Goal: Task Accomplishment & Management: Manage account settings

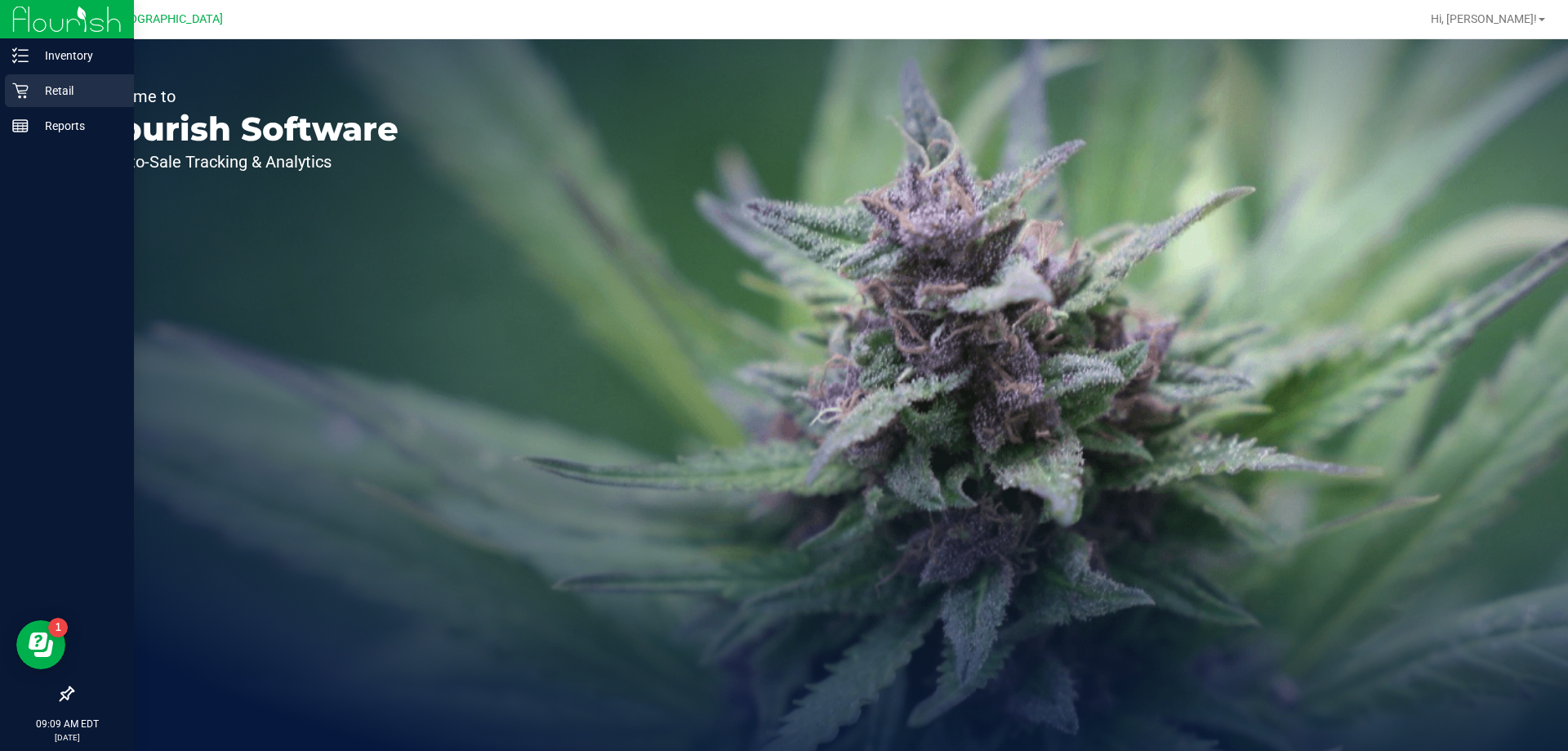
click at [25, 91] on icon at bounding box center [20, 91] width 16 height 16
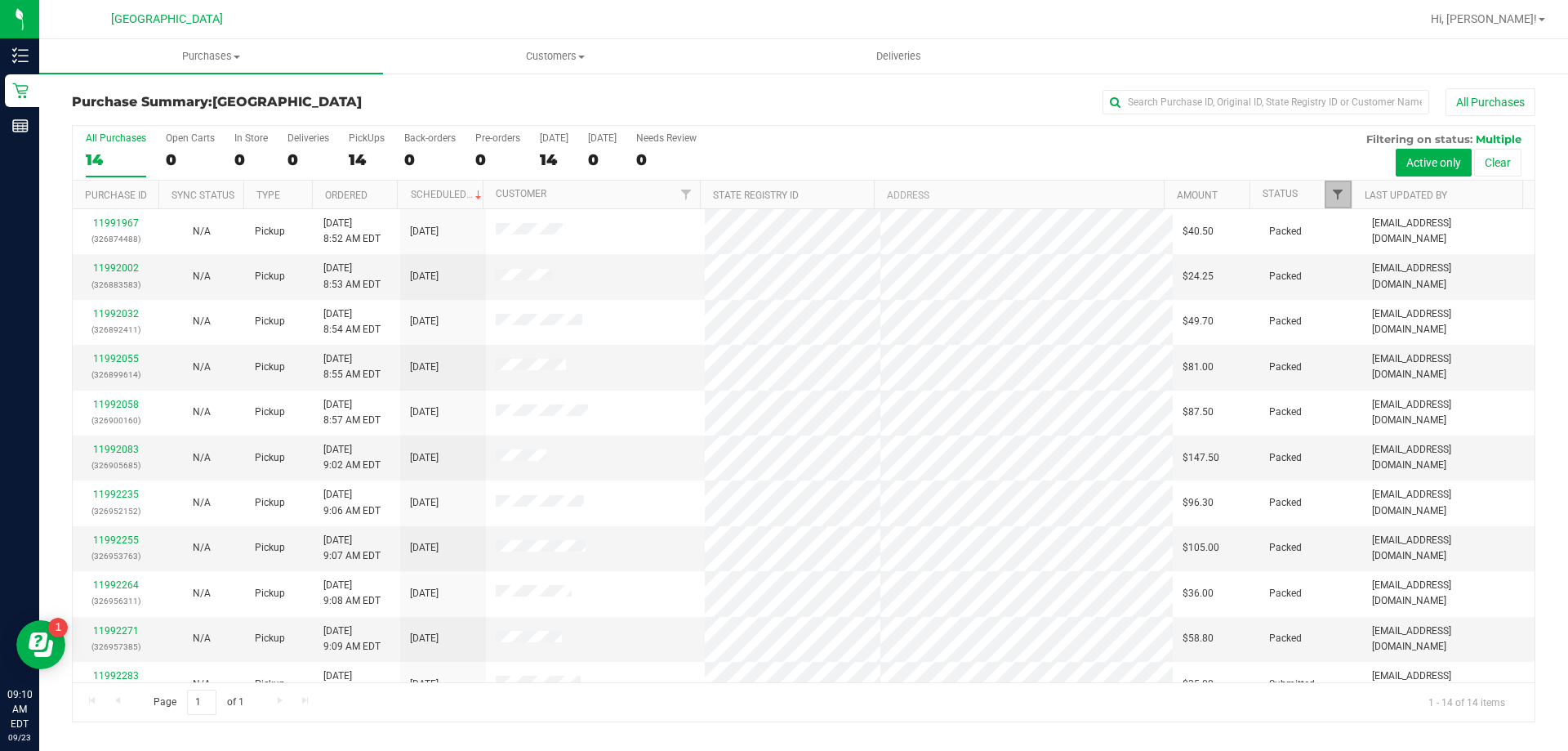
click at [1340, 194] on span "Filter" at bounding box center [1337, 194] width 13 height 13
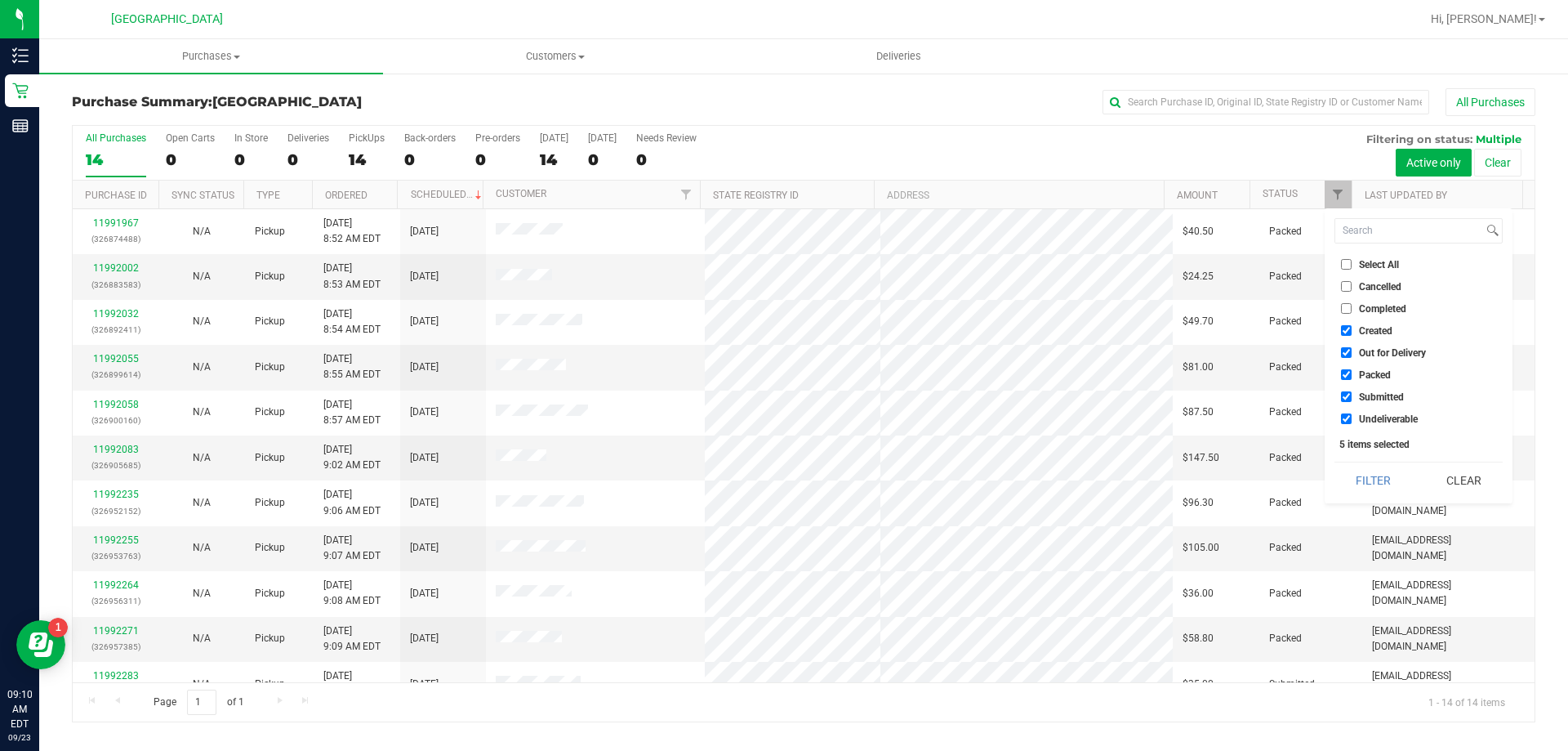
click at [1366, 330] on span "Created" at bounding box center [1375, 330] width 34 height 10
click at [1352, 330] on input "Created" at bounding box center [1347, 330] width 10 height 10
checkbox input "false"
click at [1375, 355] on span "Out for Delivery" at bounding box center [1392, 352] width 67 height 10
click at [1352, 355] on input "Out for Delivery" at bounding box center [1347, 352] width 10 height 10
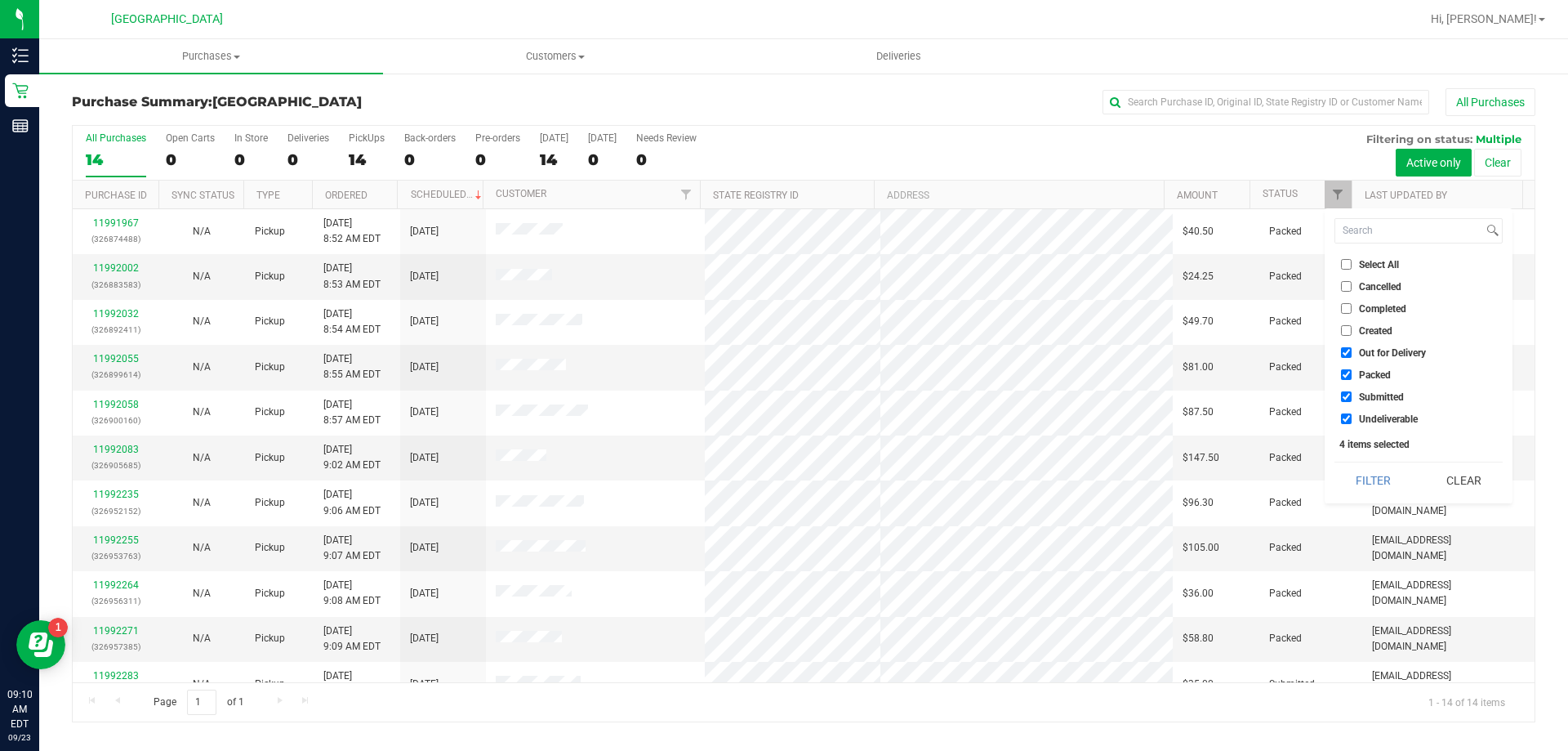
checkbox input "false"
click at [1374, 371] on span "Packed" at bounding box center [1375, 375] width 32 height 10
click at [1352, 371] on input "Packed" at bounding box center [1347, 375] width 10 height 10
checkbox input "false"
click at [1376, 480] on button "Filter" at bounding box center [1374, 480] width 78 height 36
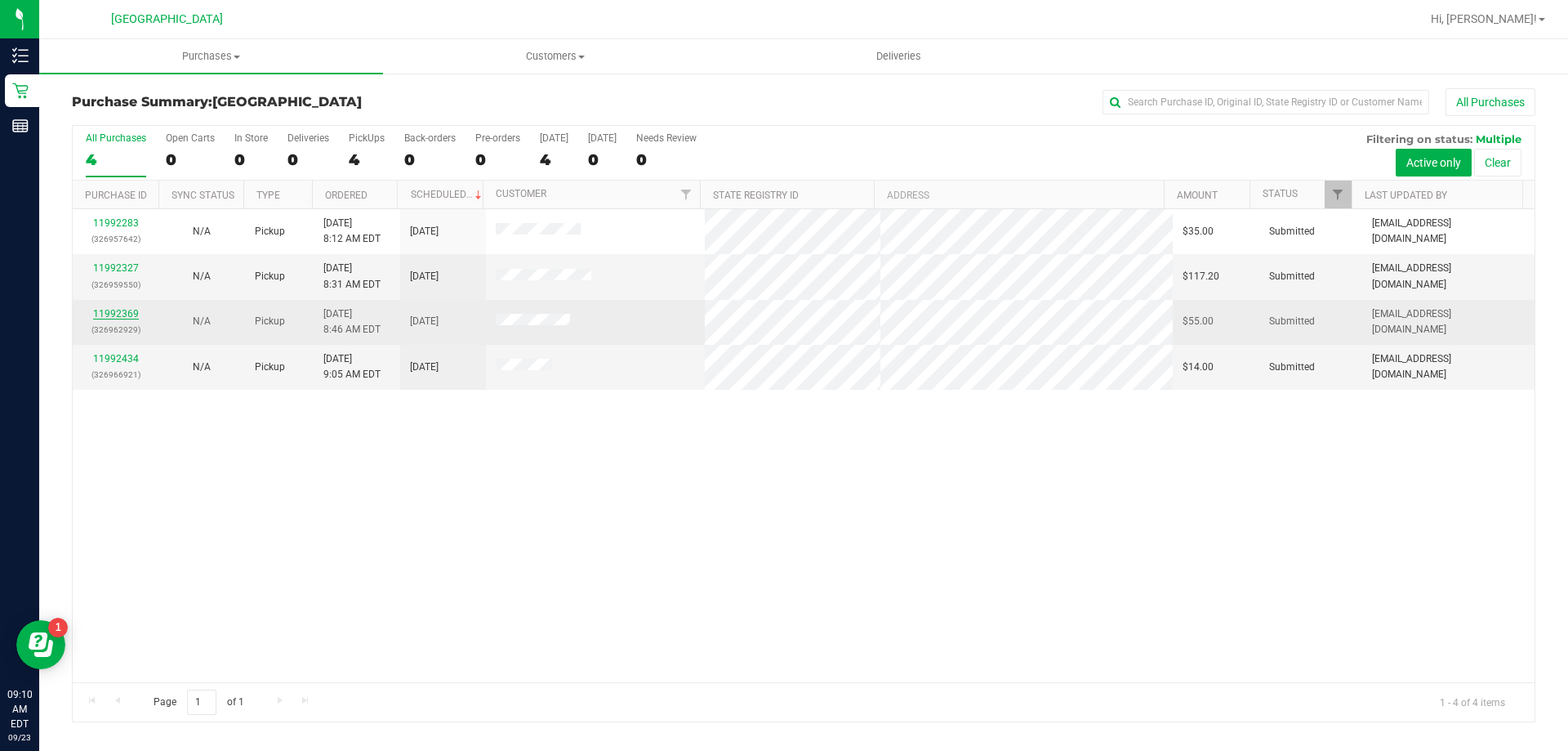
click at [112, 315] on link "11992369" at bounding box center [115, 313] width 46 height 11
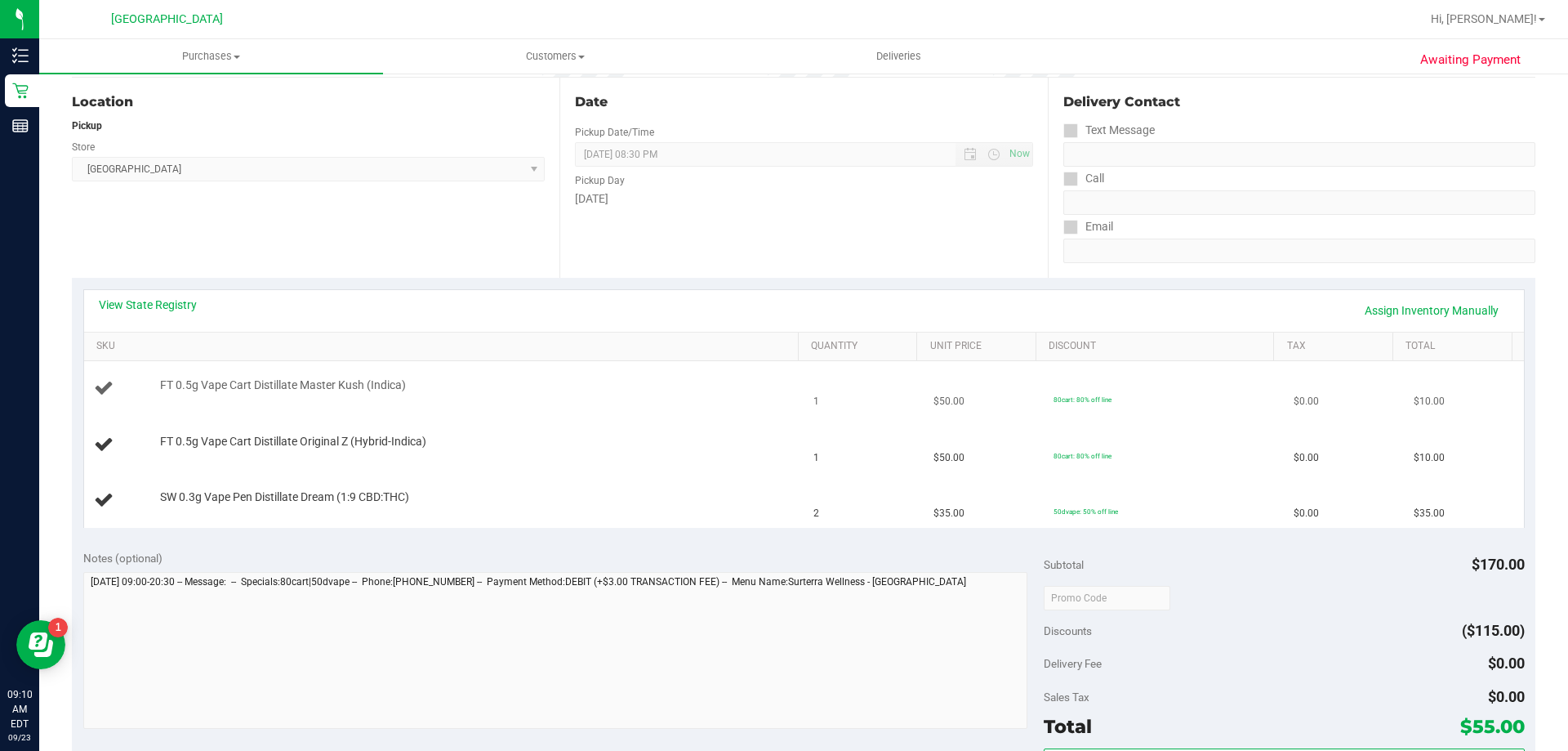
scroll to position [163, 0]
click at [166, 303] on link "View State Registry" at bounding box center [147, 304] width 98 height 16
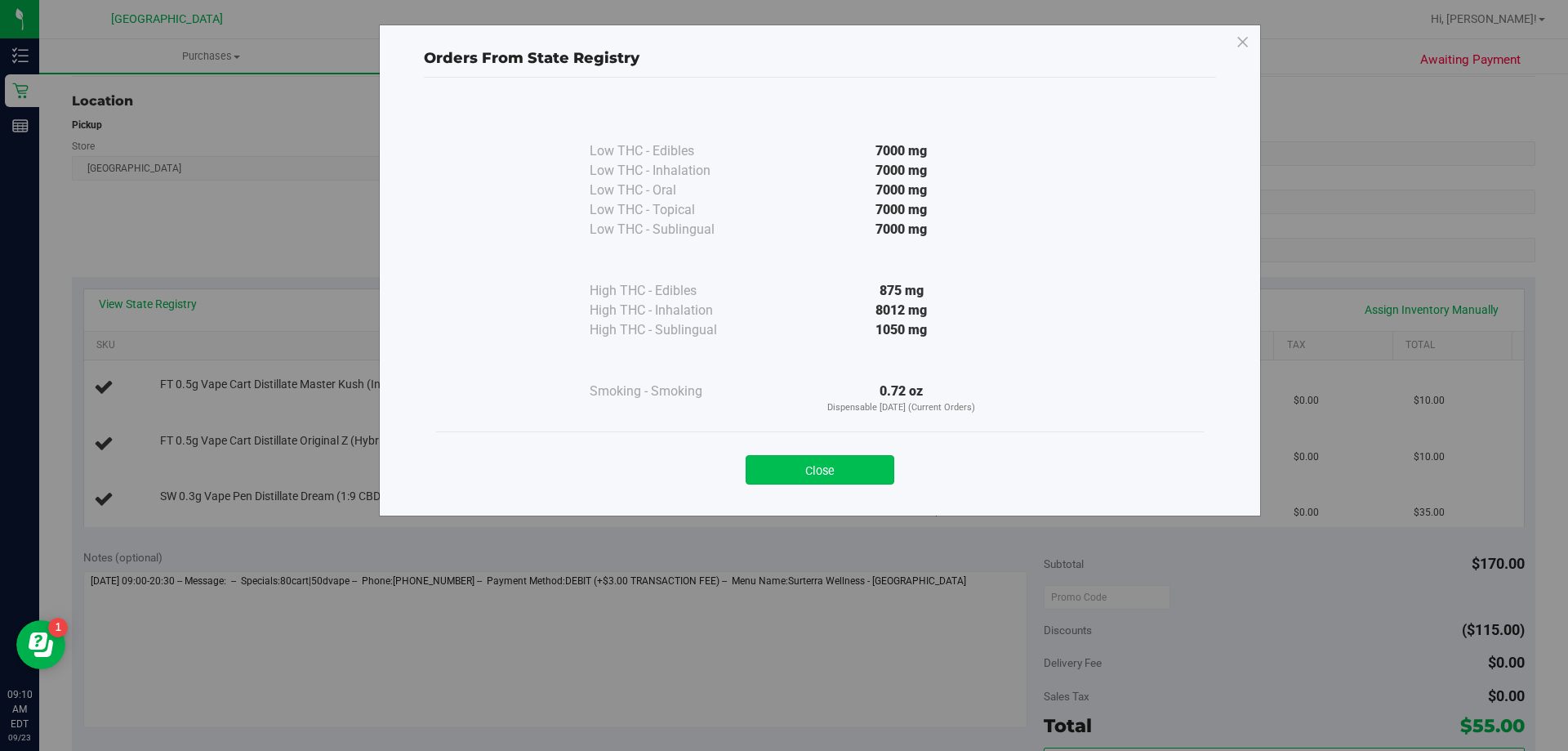
click at [845, 474] on button "Close" at bounding box center [820, 470] width 148 height 29
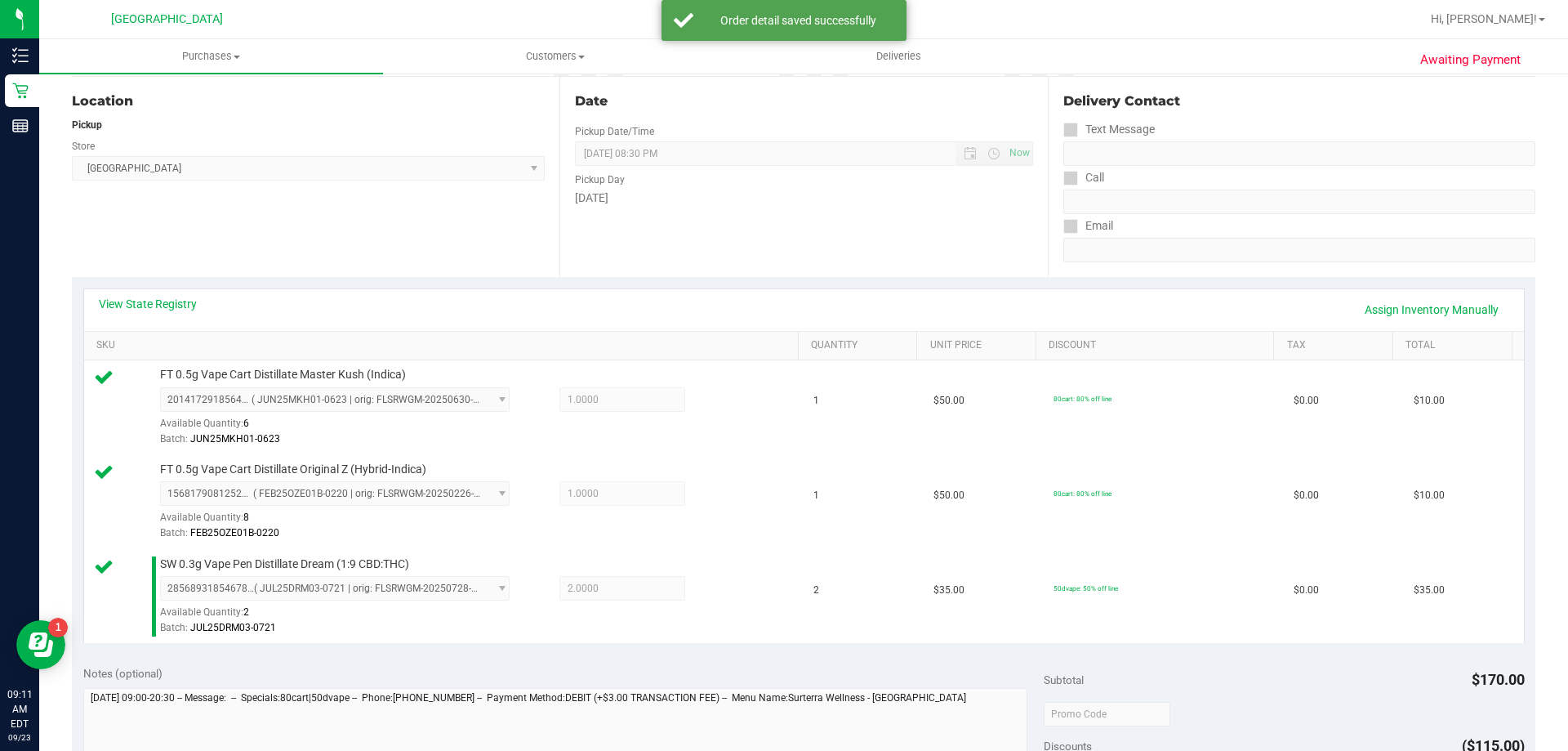
scroll to position [427, 0]
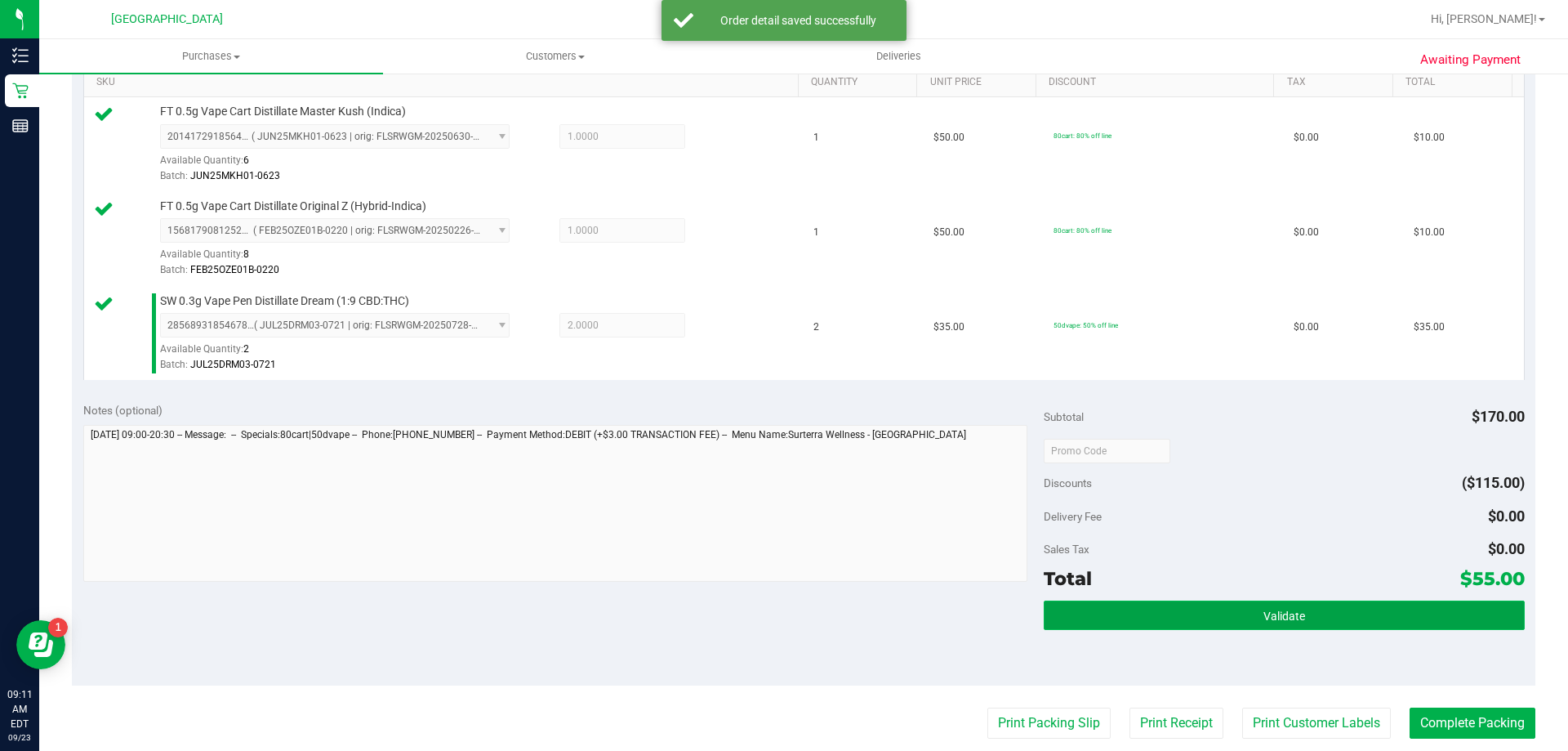
click at [1277, 613] on span "Validate" at bounding box center [1284, 616] width 42 height 13
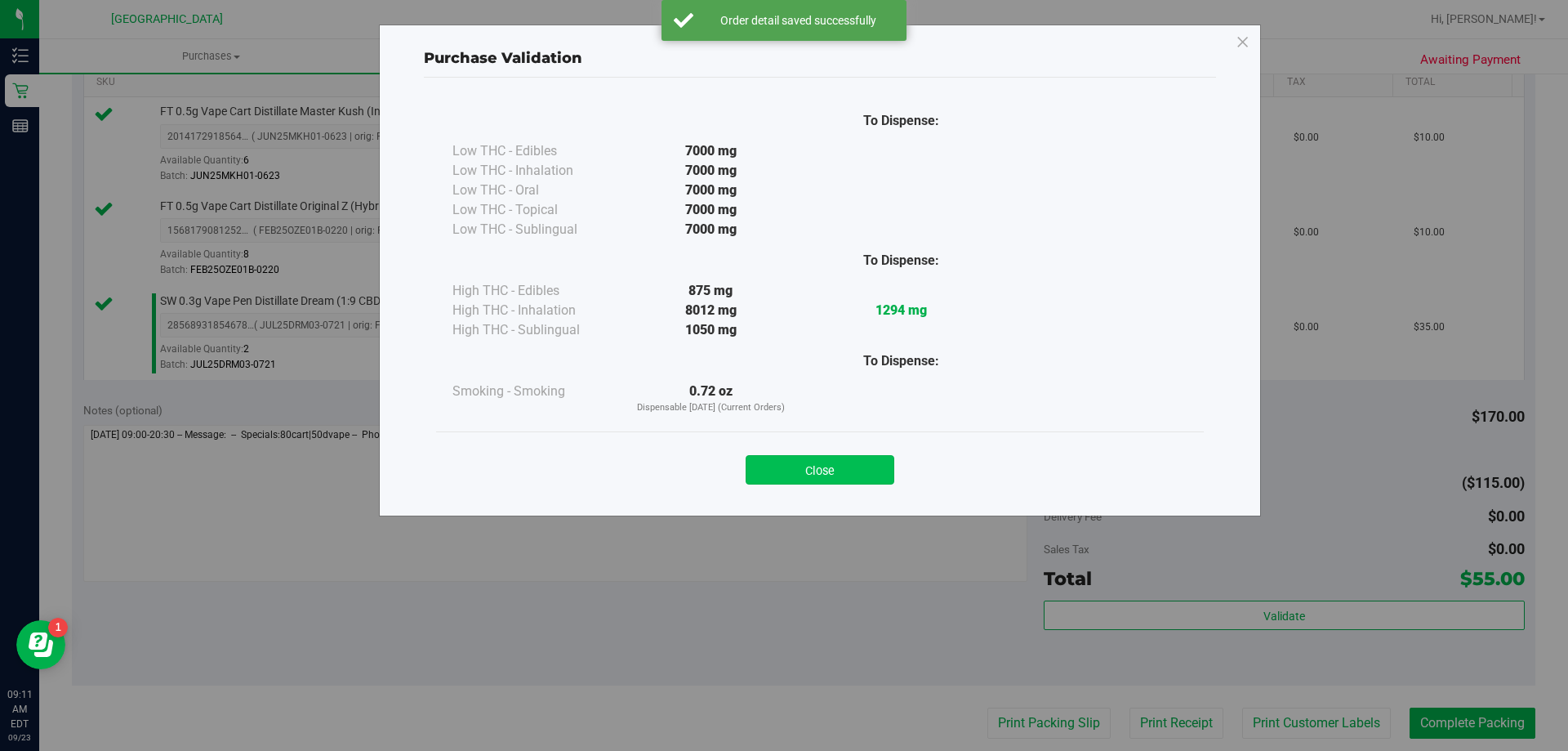
click at [858, 484] on button "Close" at bounding box center [820, 470] width 148 height 29
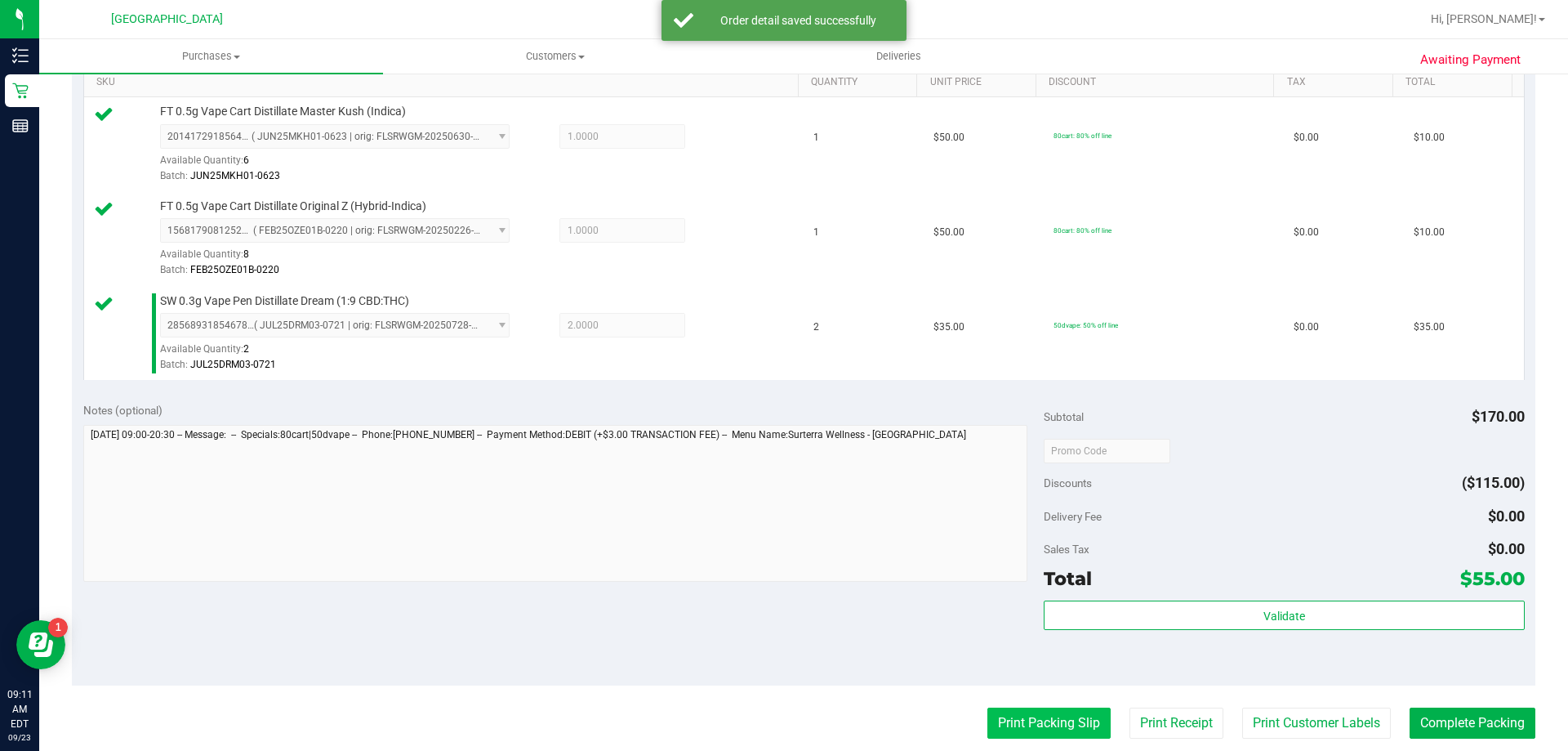
click at [1036, 712] on button "Print Packing Slip" at bounding box center [1049, 723] width 123 height 31
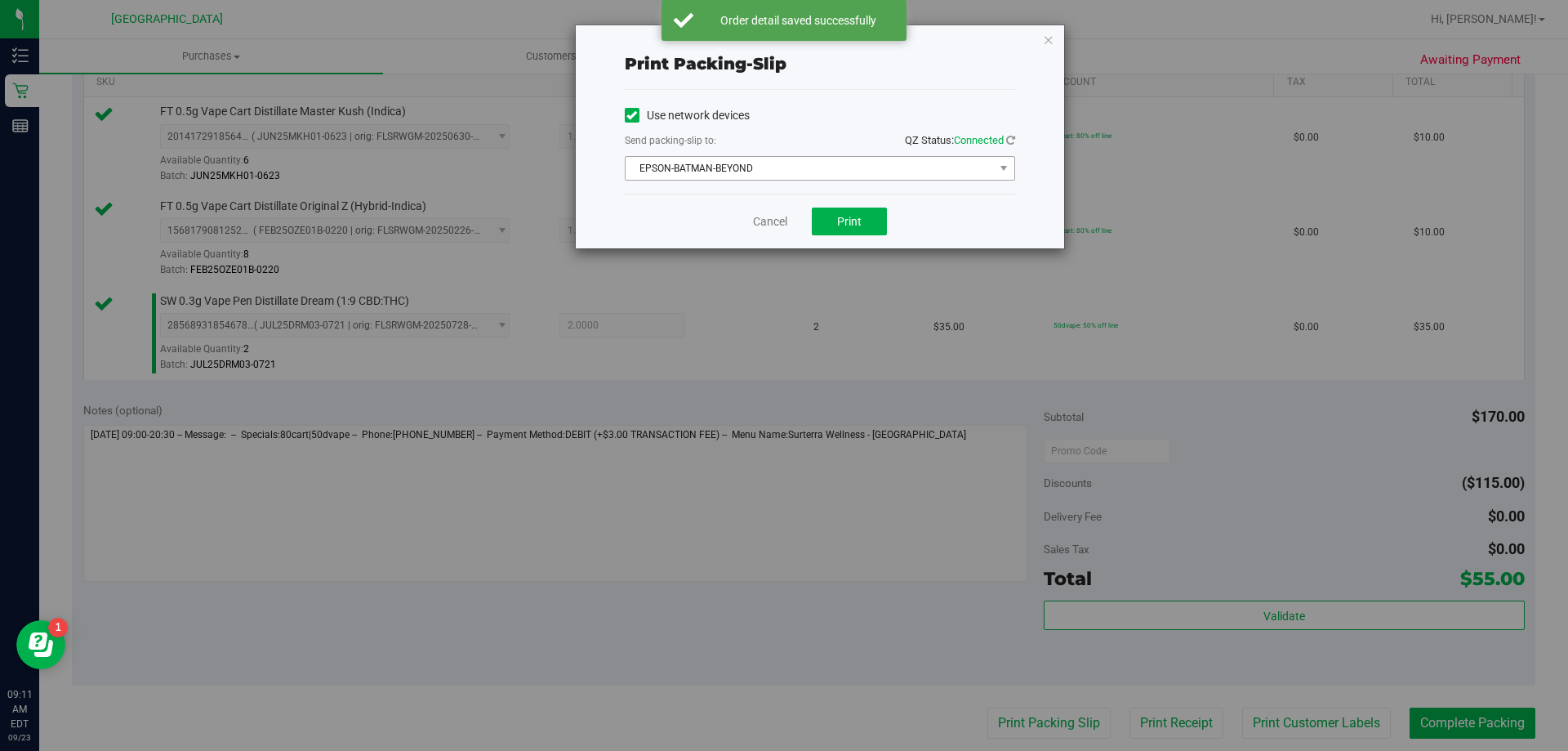
click at [957, 163] on span "EPSON-BATMAN-BEYOND" at bounding box center [809, 168] width 369 height 23
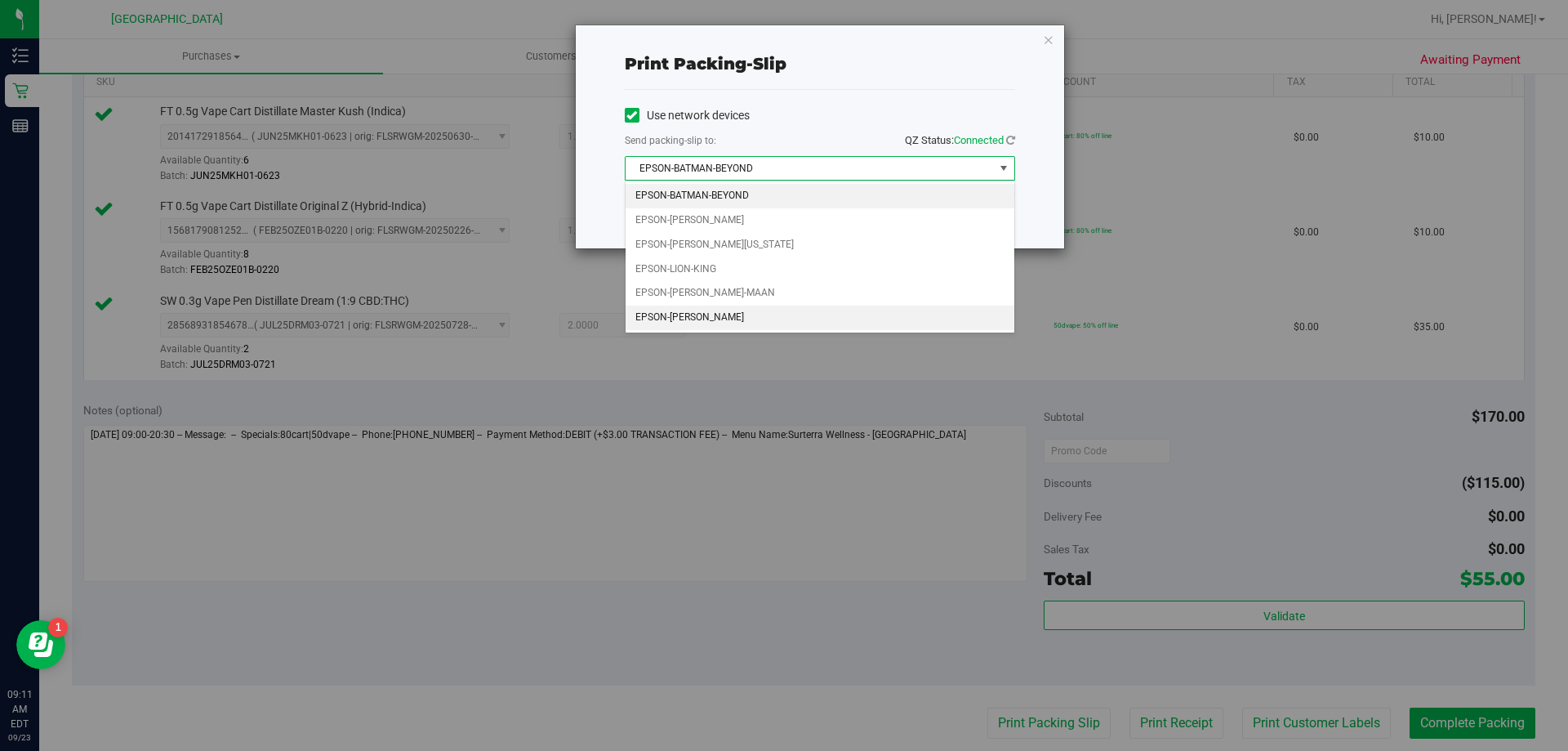
click at [715, 322] on li "EPSON-[PERSON_NAME]" at bounding box center [820, 317] width 389 height 24
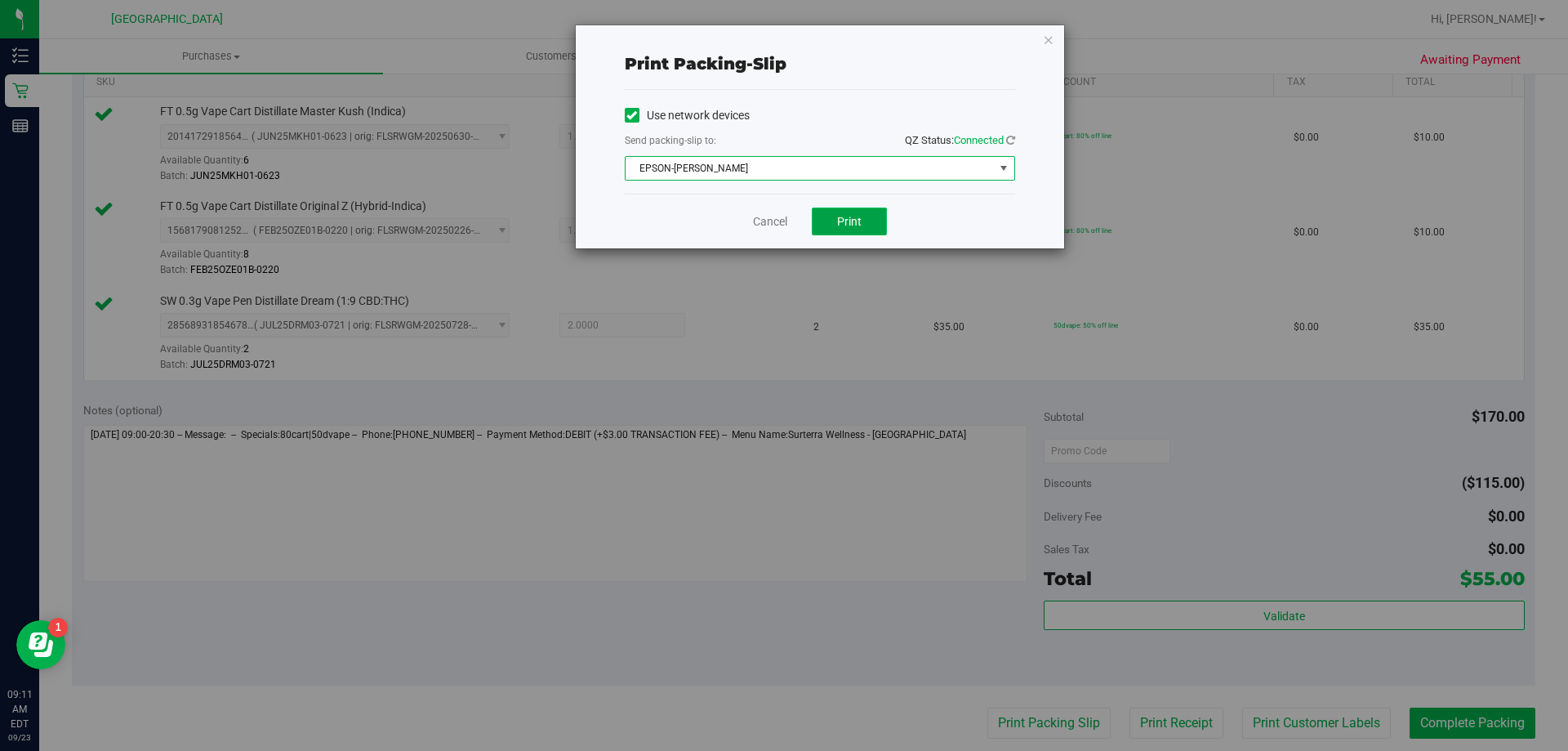
click at [884, 229] on button "Print" at bounding box center [849, 221] width 75 height 28
click at [768, 223] on link "Cancel" at bounding box center [770, 222] width 35 height 17
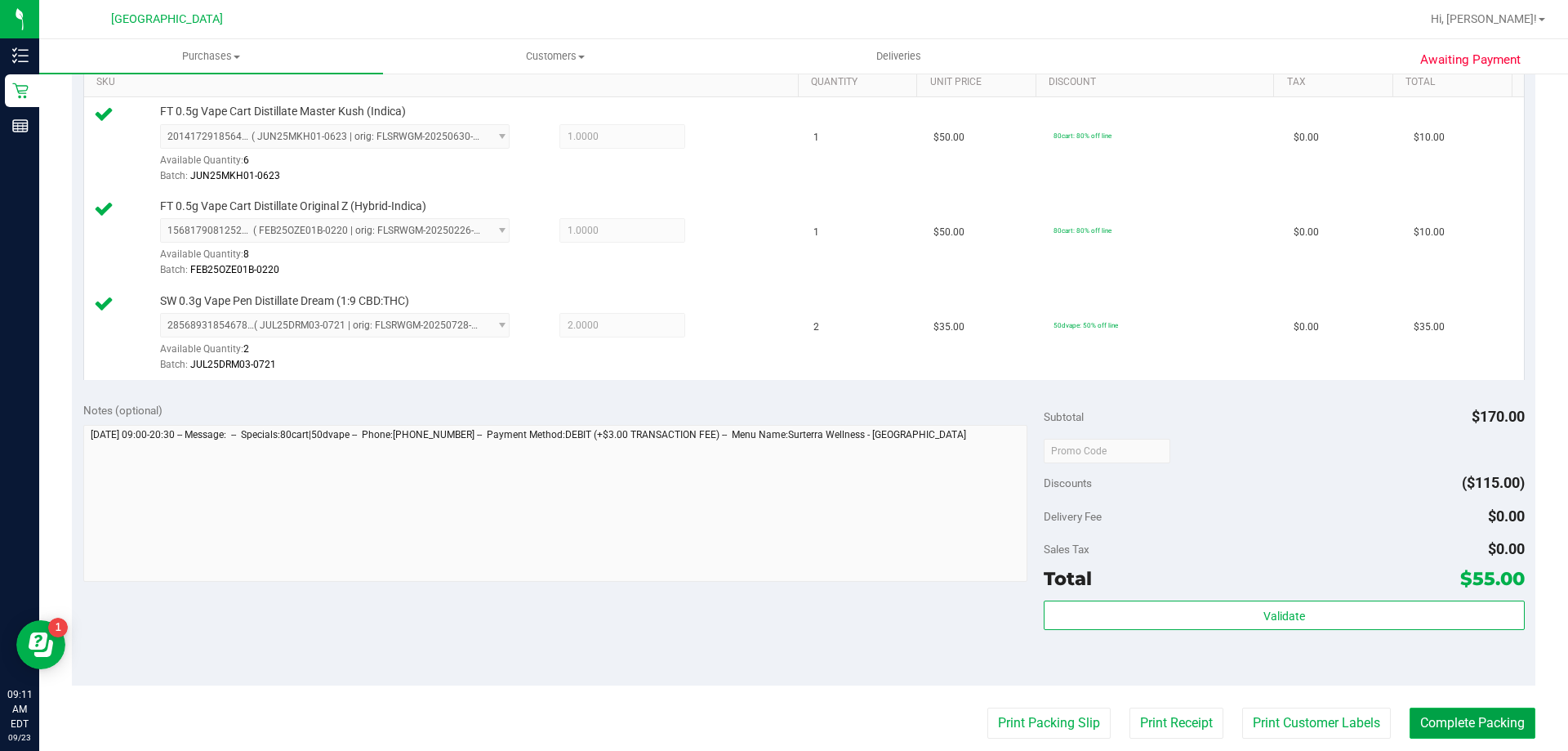
click at [1477, 724] on button "Complete Packing" at bounding box center [1473, 723] width 126 height 31
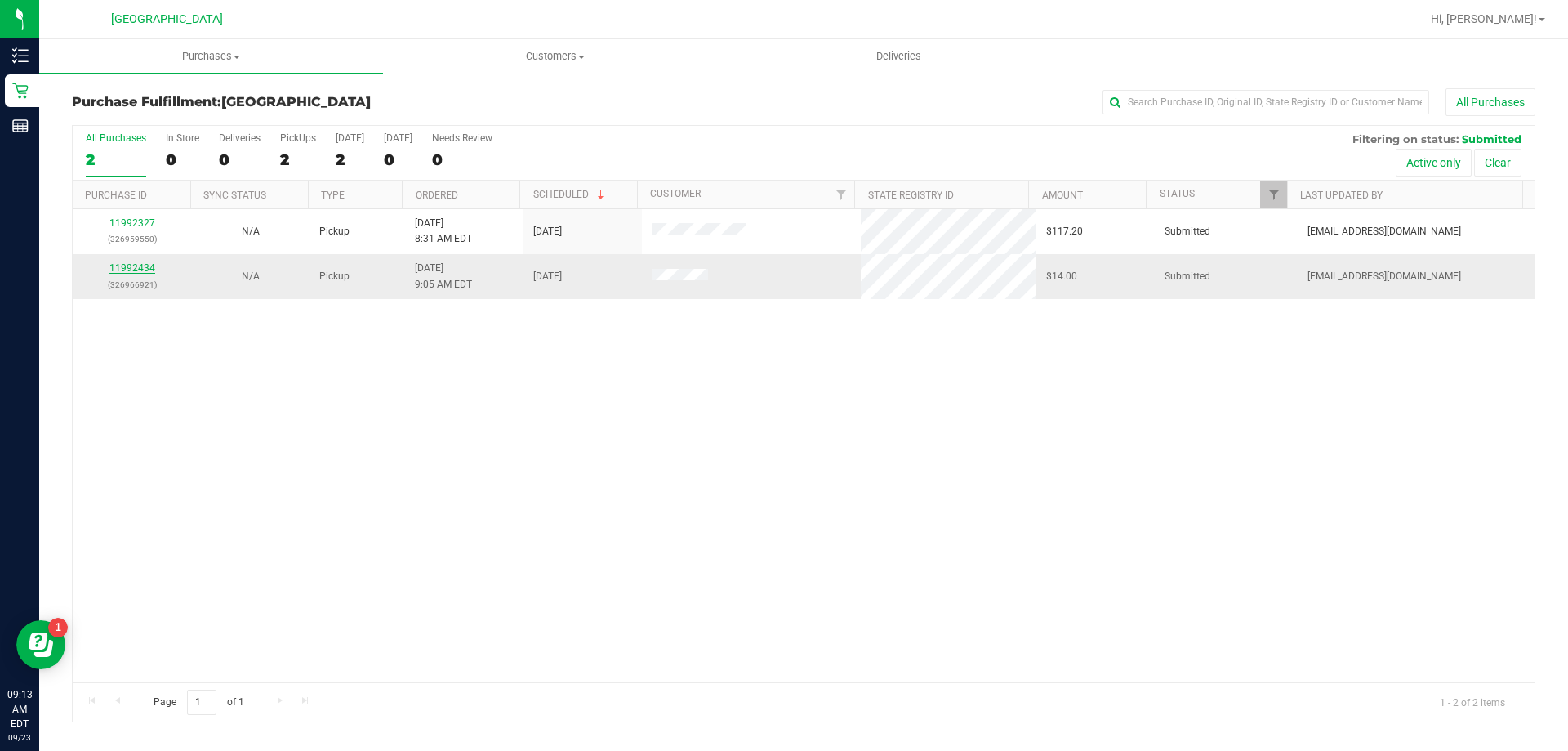
click at [134, 273] on link "11992434" at bounding box center [132, 267] width 46 height 11
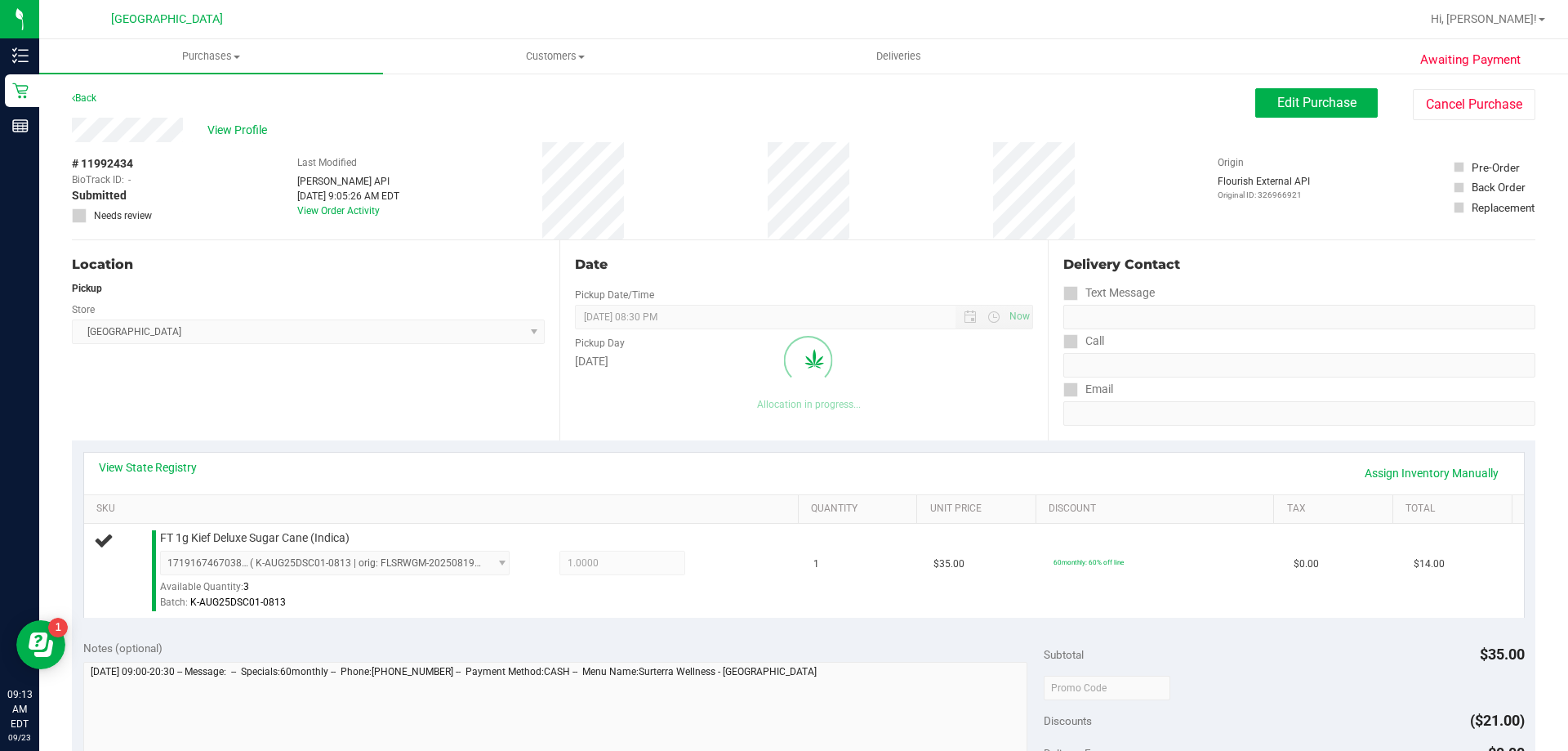
scroll to position [203, 0]
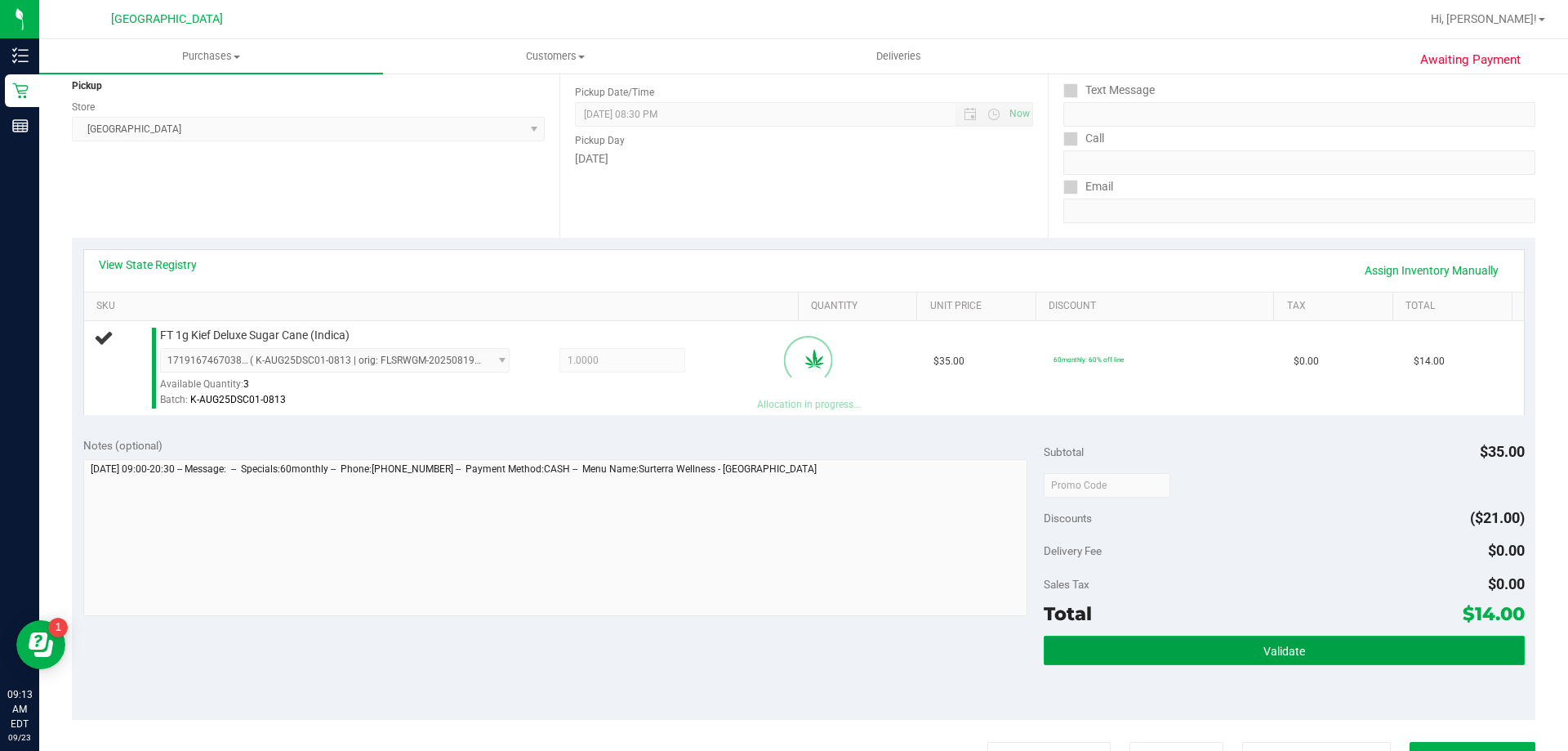
click at [1250, 656] on button "Validate" at bounding box center [1284, 650] width 480 height 29
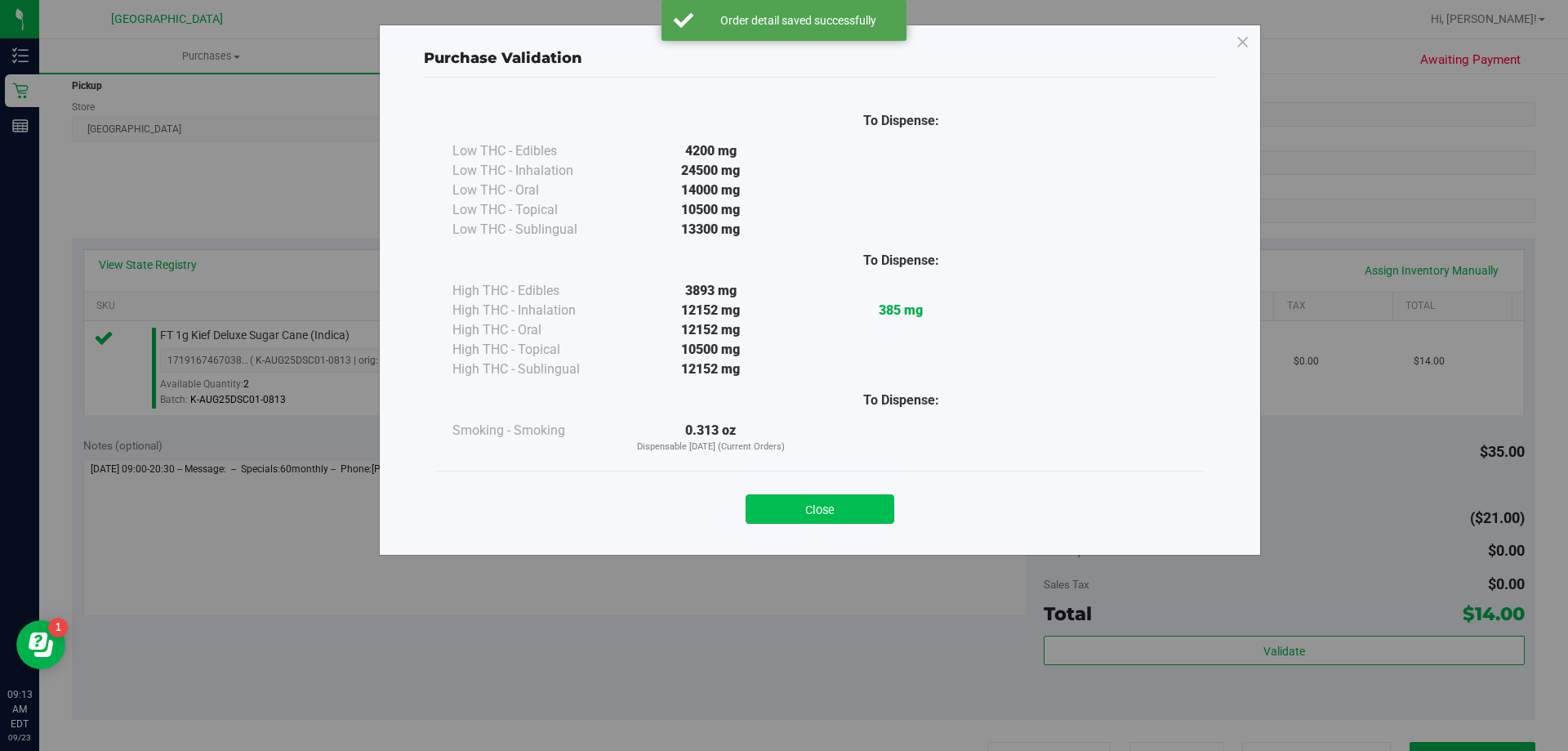
click at [877, 518] on button "Close" at bounding box center [820, 509] width 148 height 29
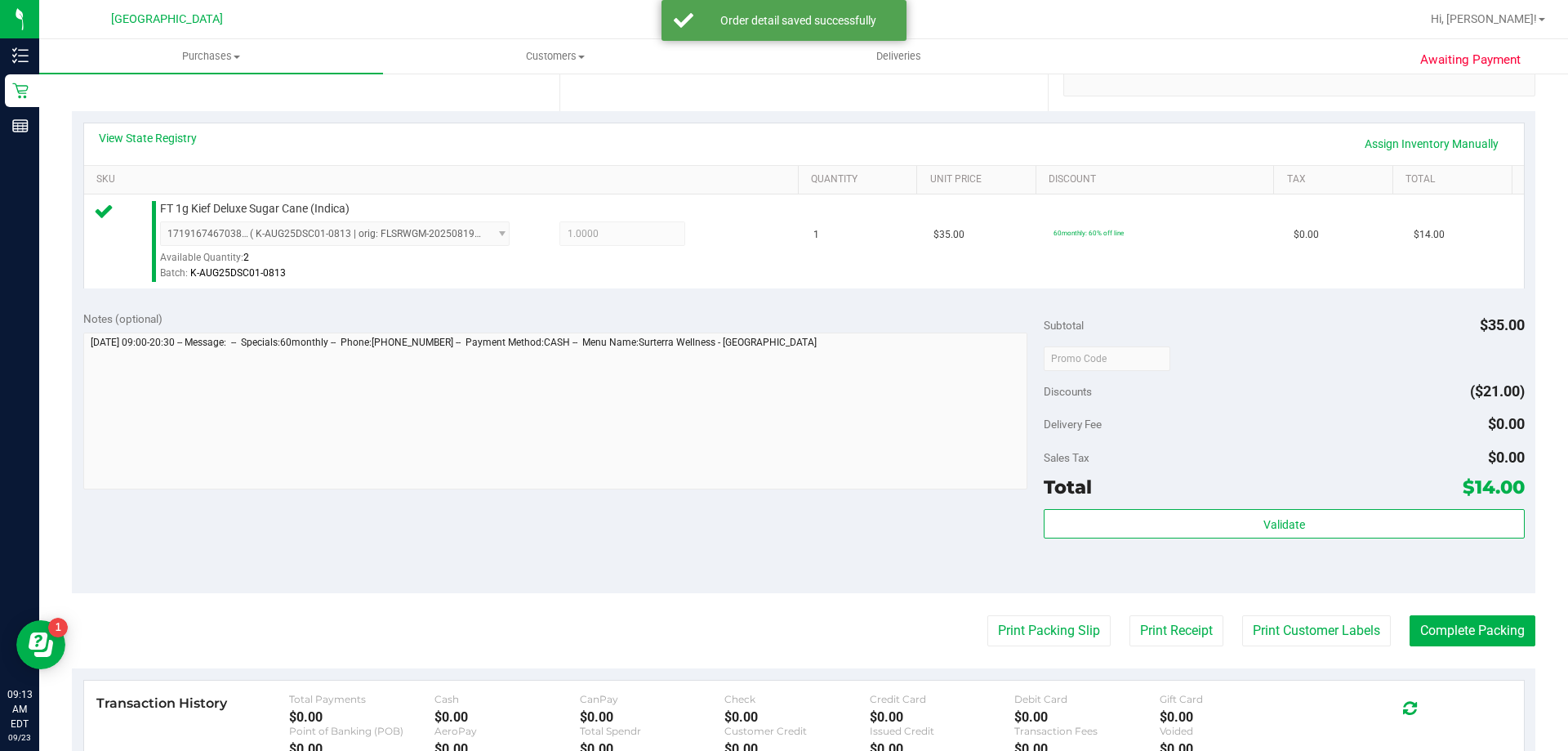
scroll to position [374, 0]
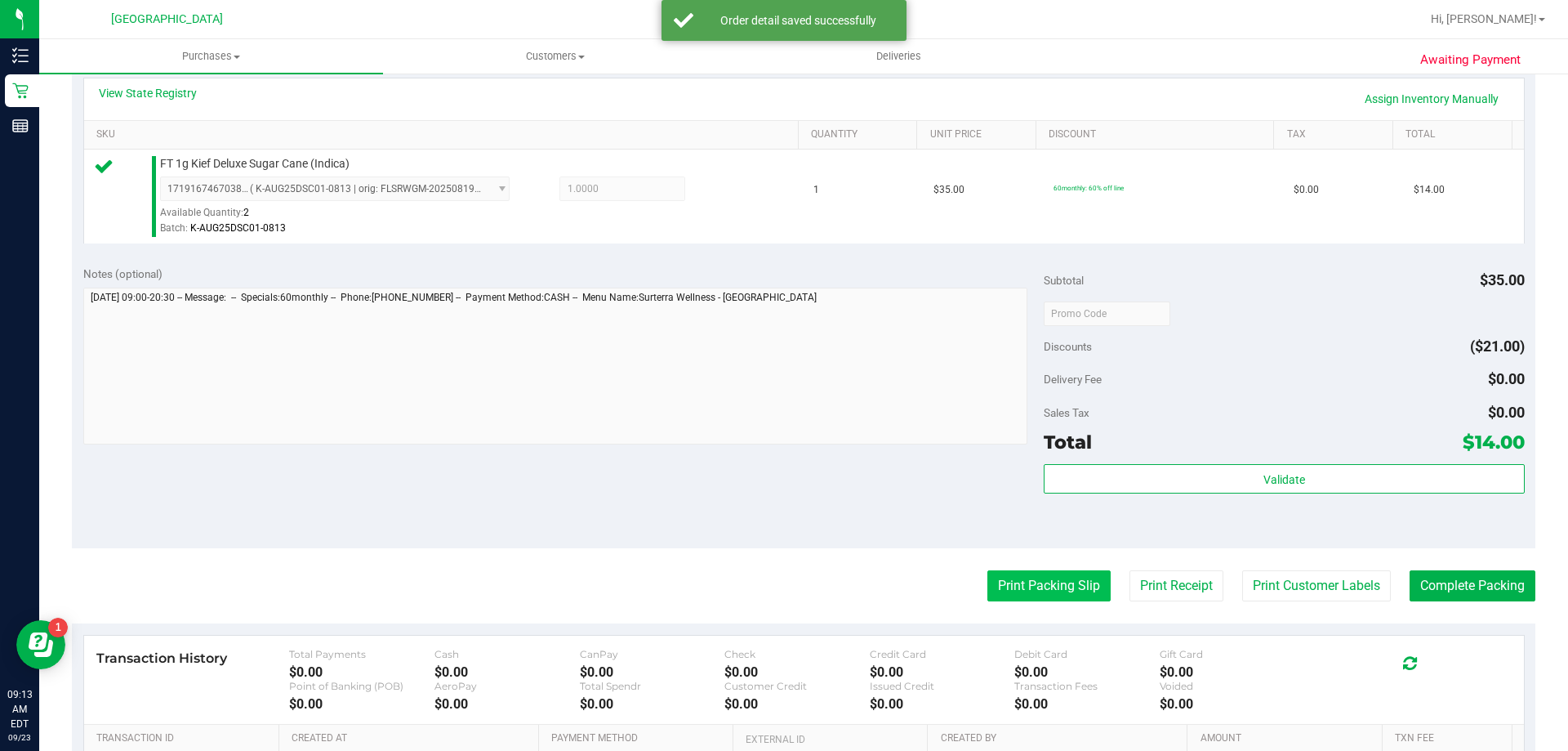
click at [1048, 588] on button "Print Packing Slip" at bounding box center [1049, 585] width 123 height 31
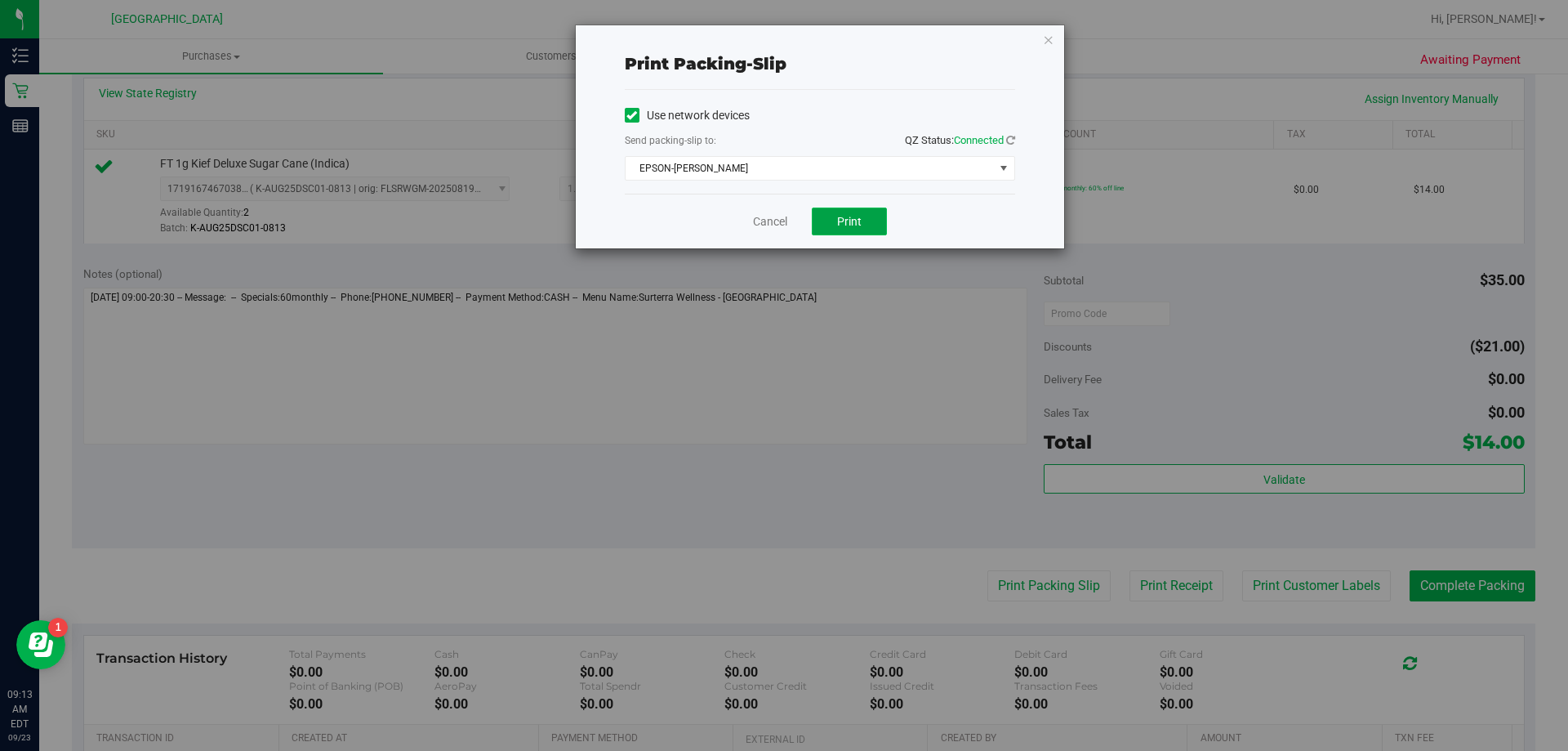
click at [870, 220] on button "Print" at bounding box center [849, 221] width 75 height 28
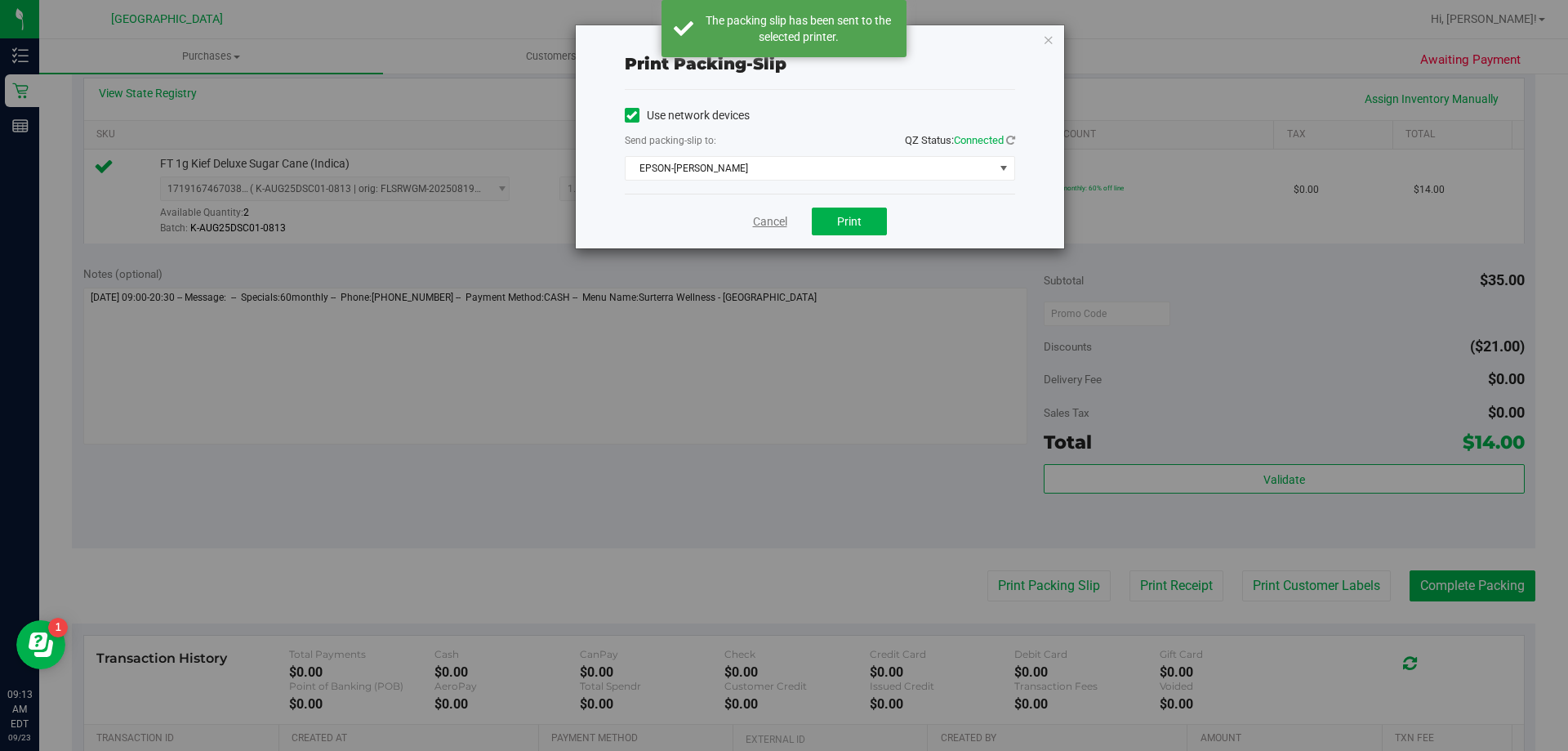
click at [770, 223] on link "Cancel" at bounding box center [770, 222] width 35 height 17
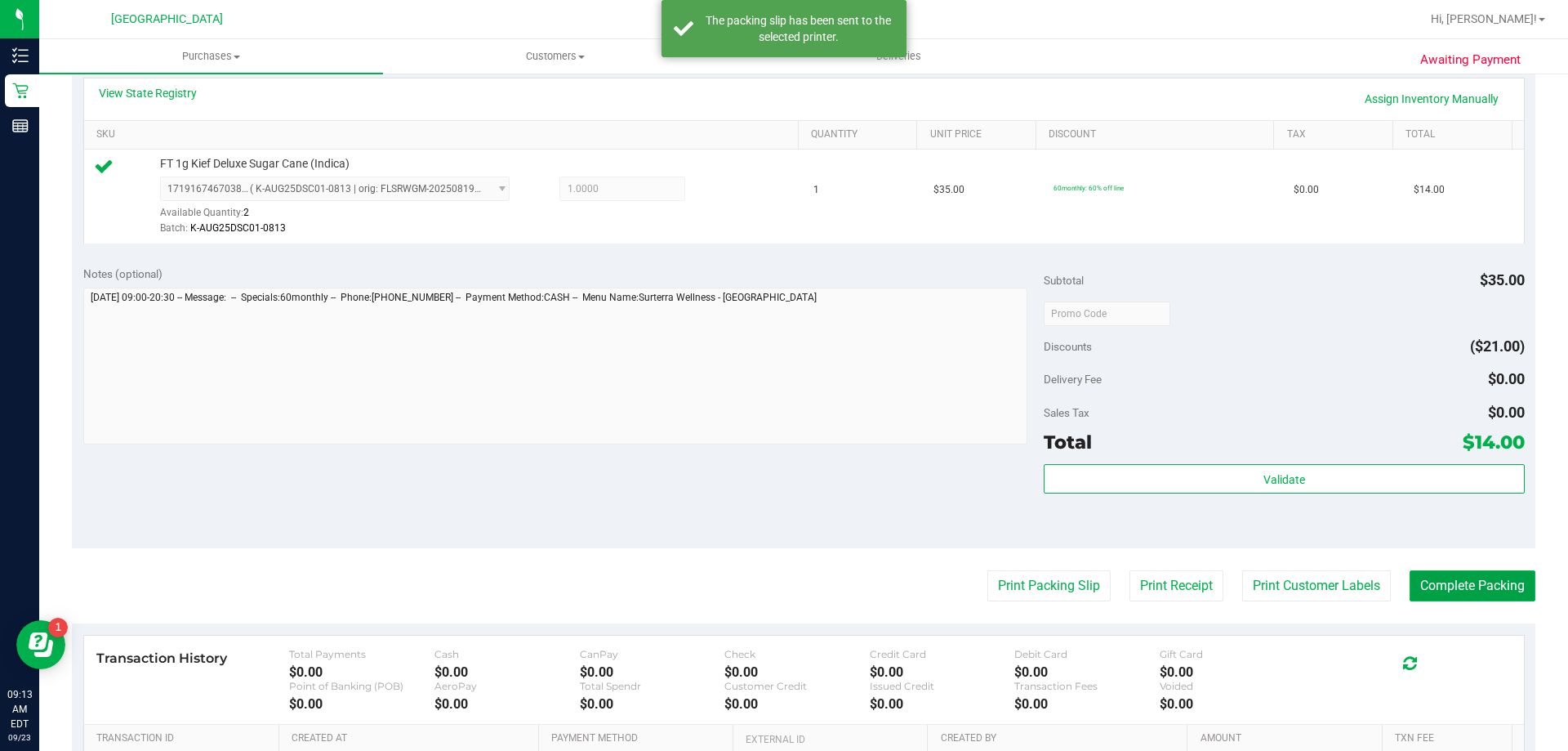
click at [1477, 571] on button "Complete Packing" at bounding box center [1473, 585] width 126 height 31
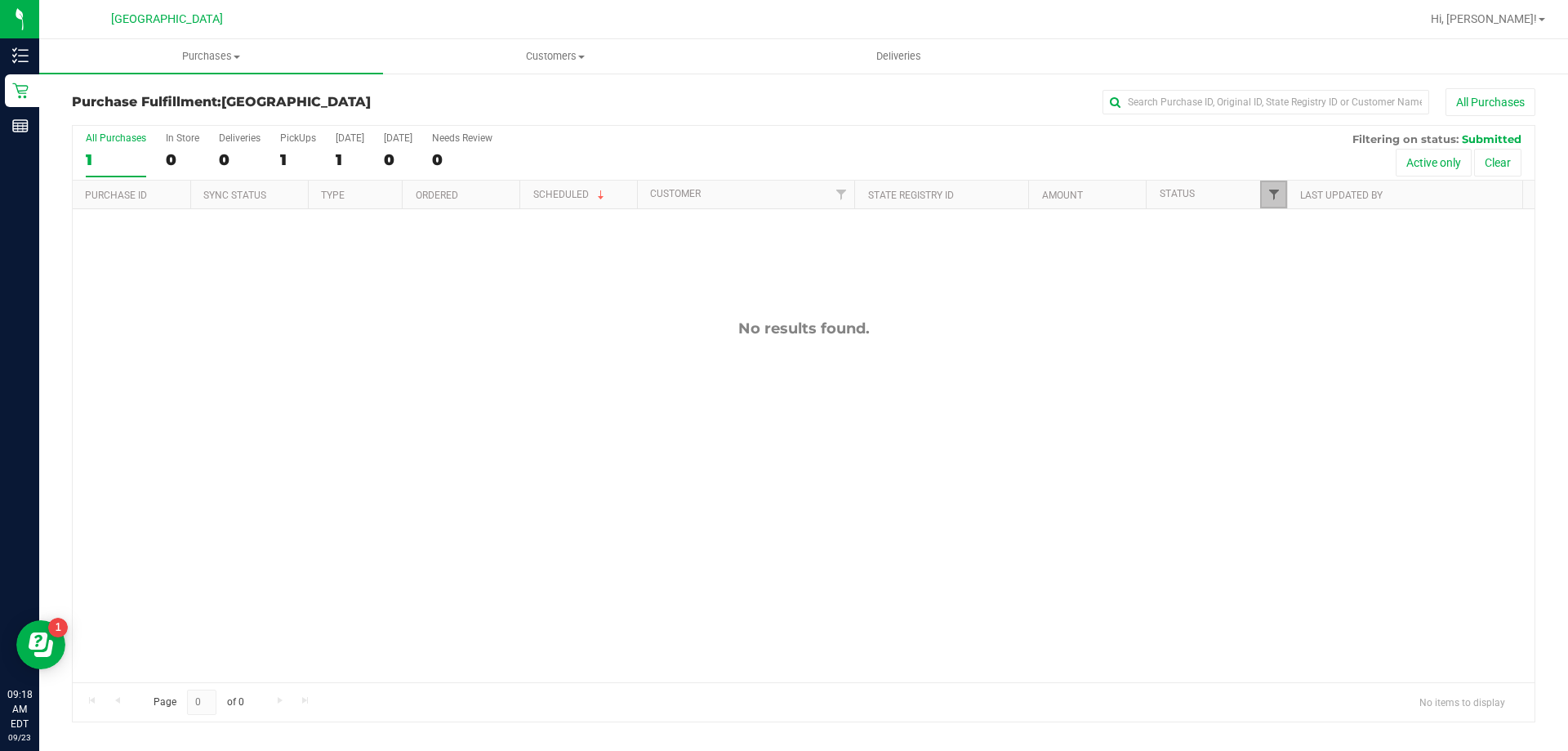
click at [1272, 197] on span "Filter" at bounding box center [1274, 194] width 13 height 13
click at [1299, 418] on span "Undeliverable" at bounding box center [1324, 419] width 59 height 10
click at [1287, 418] on input "Undeliverable" at bounding box center [1282, 419] width 10 height 10
checkbox input "true"
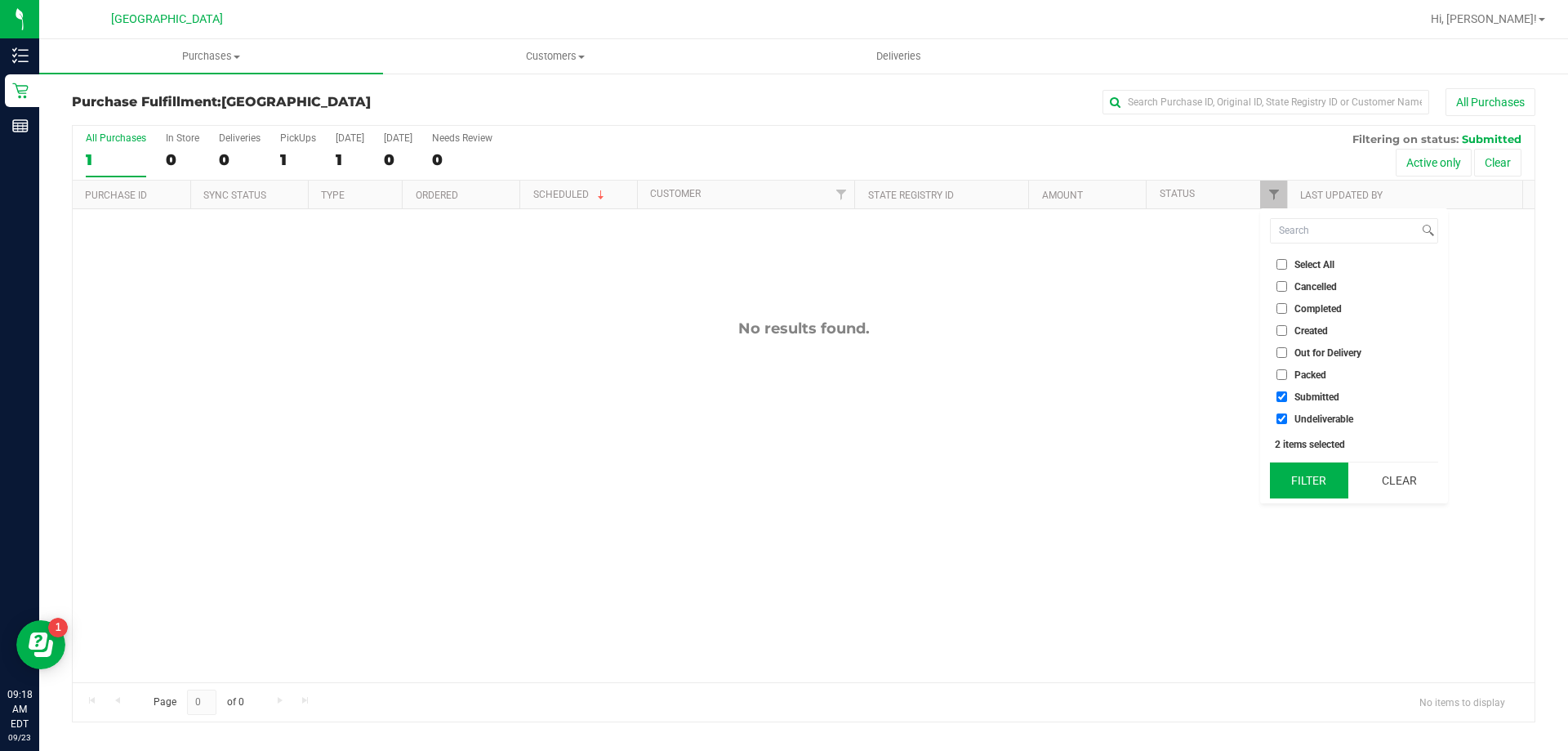
click at [1320, 487] on button "Filter" at bounding box center [1310, 480] width 78 height 36
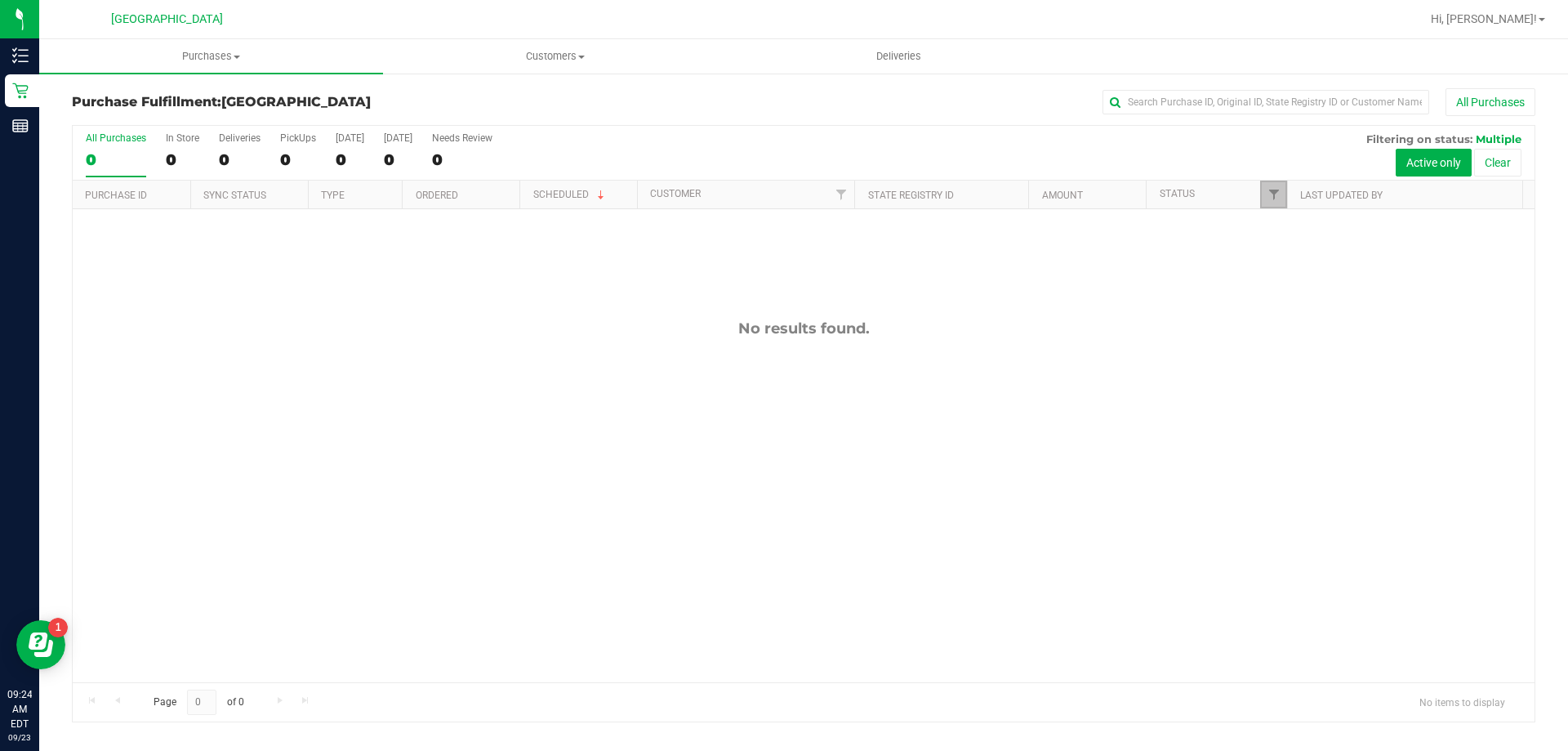
click at [1267, 204] on link "Filter" at bounding box center [1273, 194] width 27 height 28
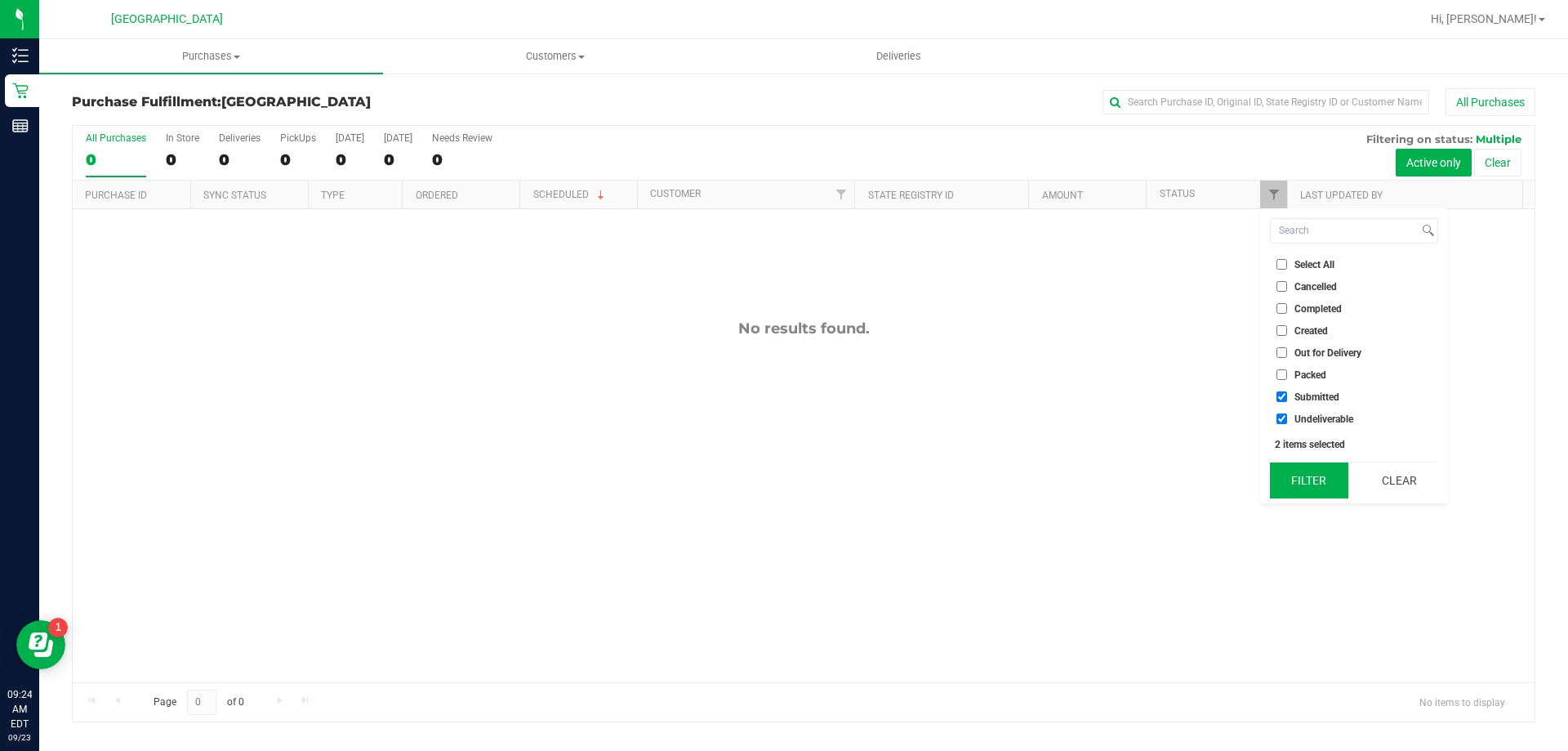
click at [1311, 467] on button "Filter" at bounding box center [1310, 480] width 78 height 36
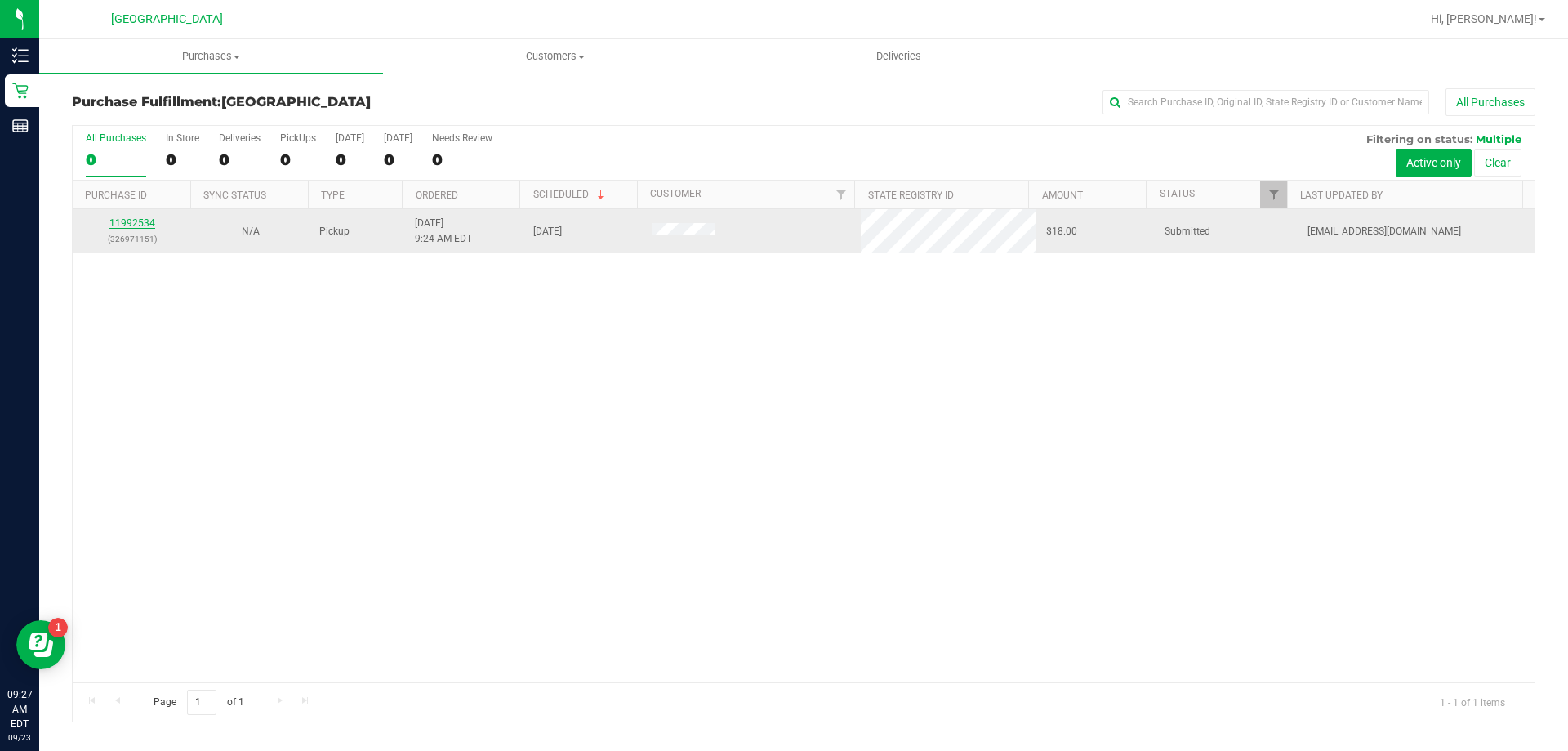
click at [143, 223] on link "11992534" at bounding box center [132, 223] width 46 height 11
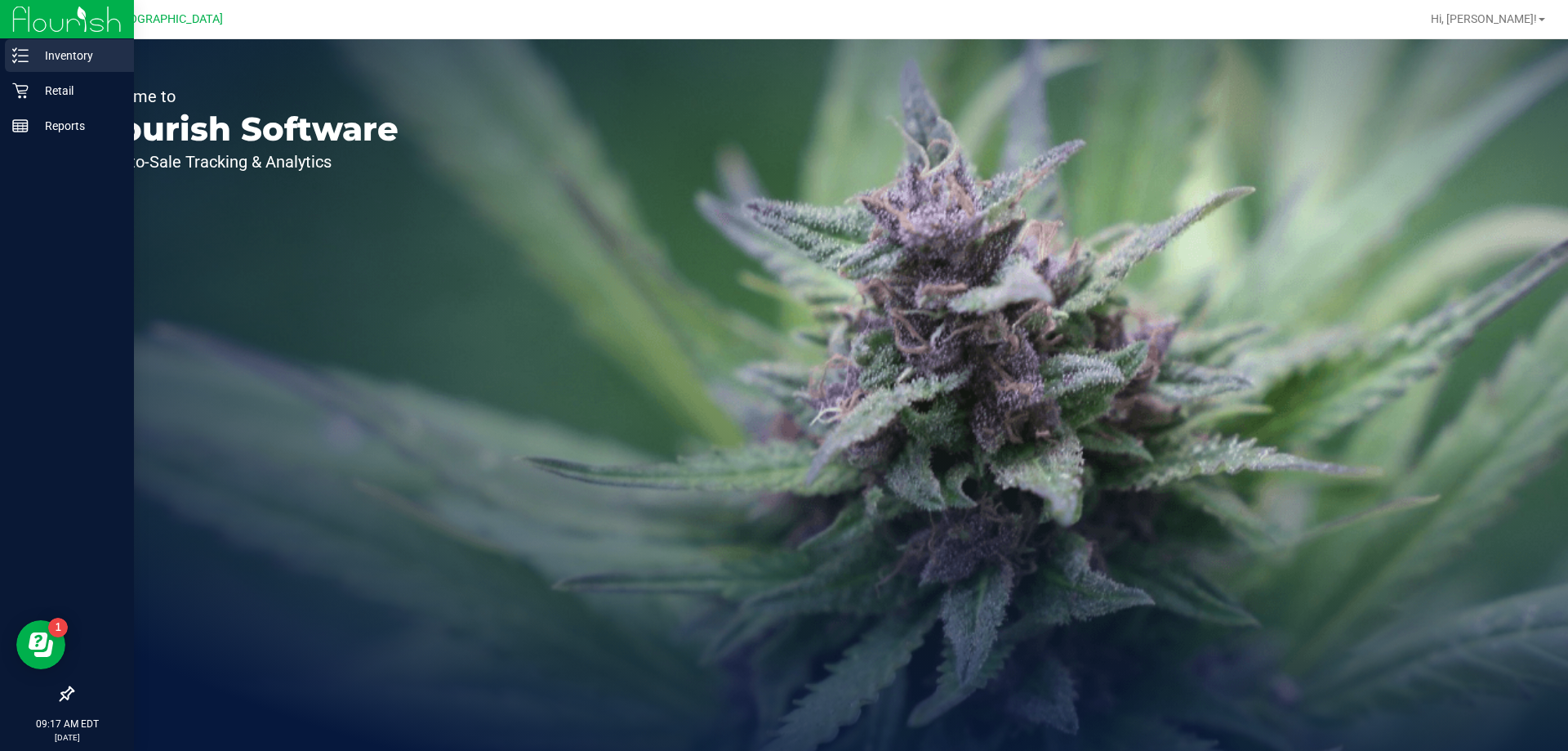
click at [25, 60] on icon at bounding box center [20, 56] width 16 height 16
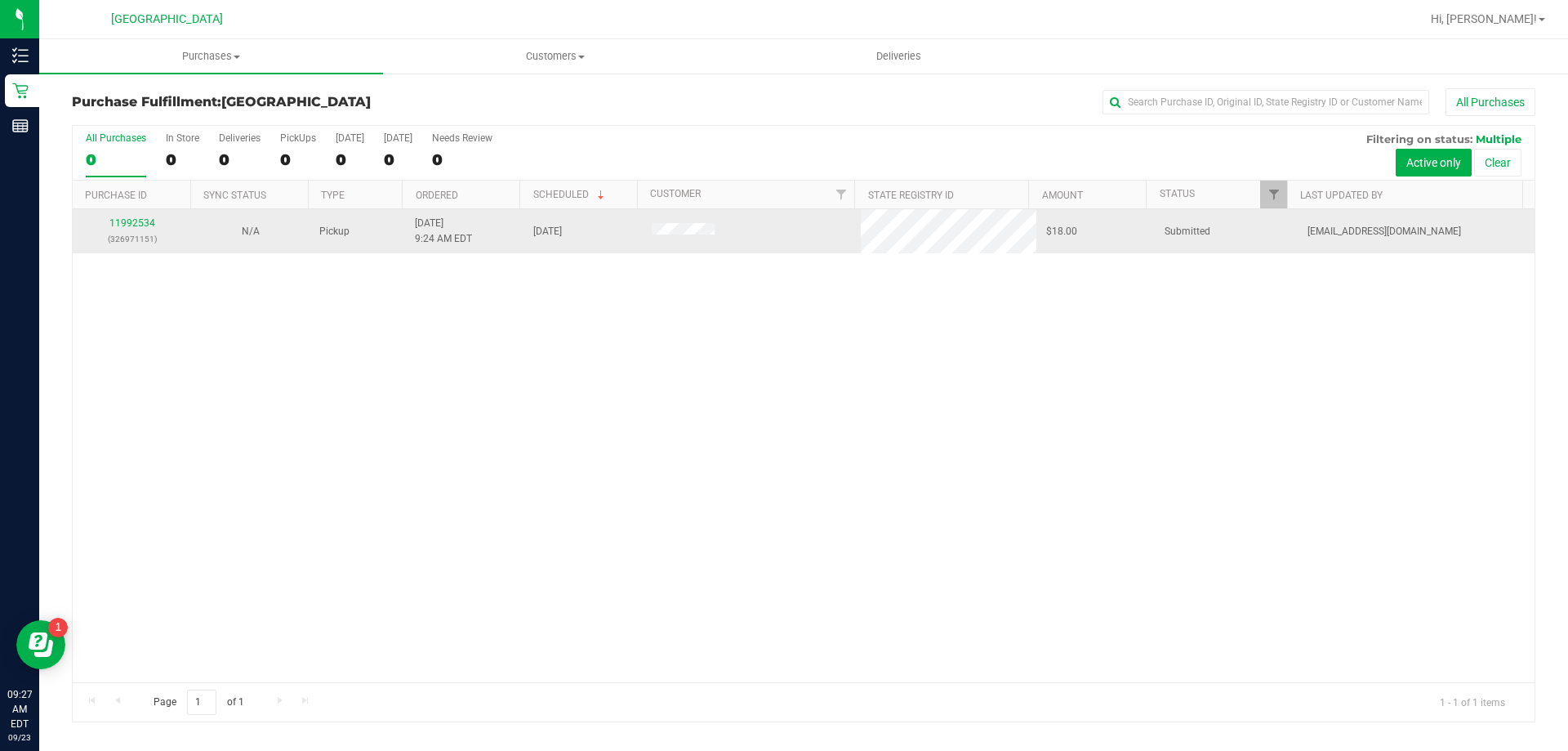
click at [133, 216] on div "11992534 (326971151)" at bounding box center [132, 232] width 99 height 31
click at [134, 223] on link "11992534" at bounding box center [132, 223] width 46 height 11
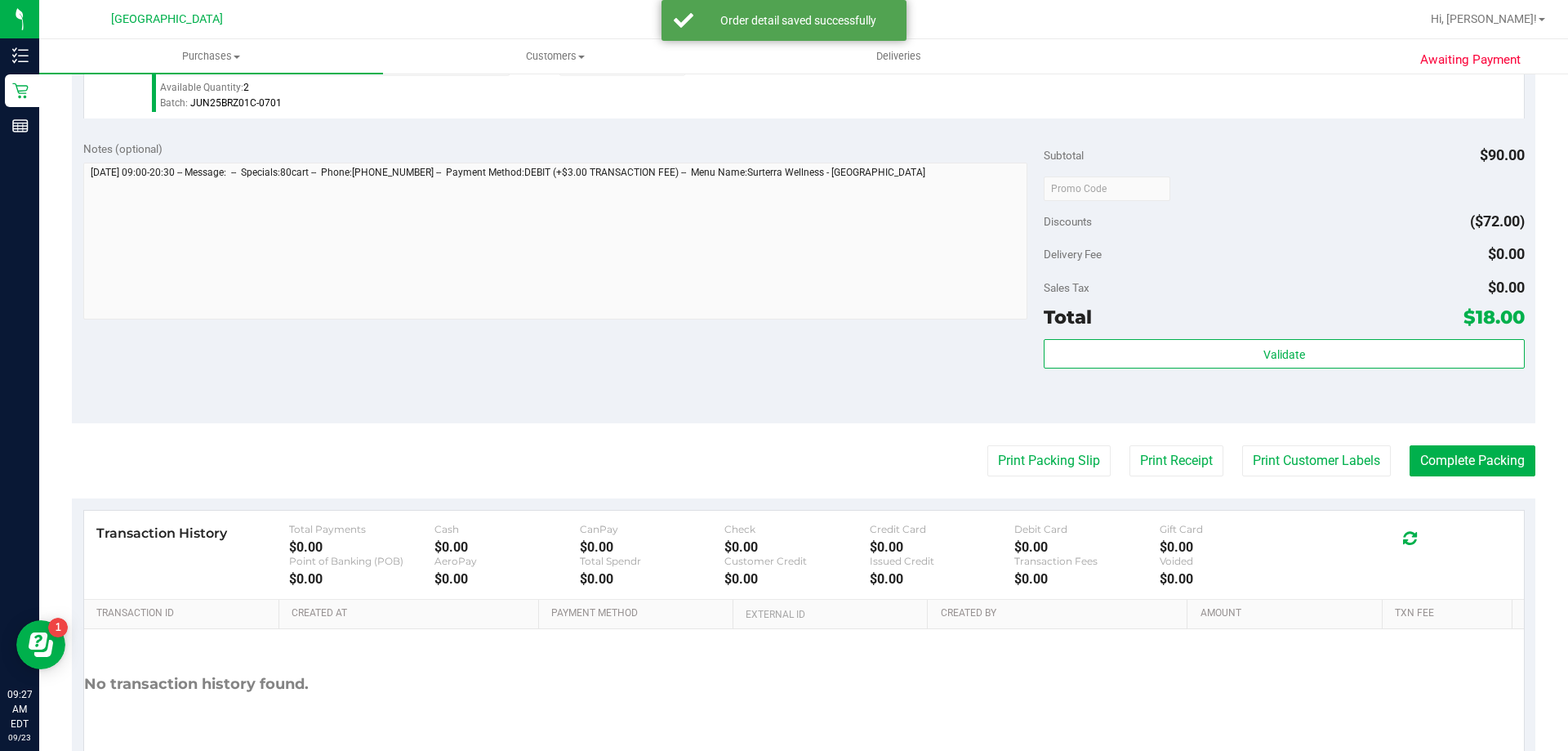
scroll to position [514, 0]
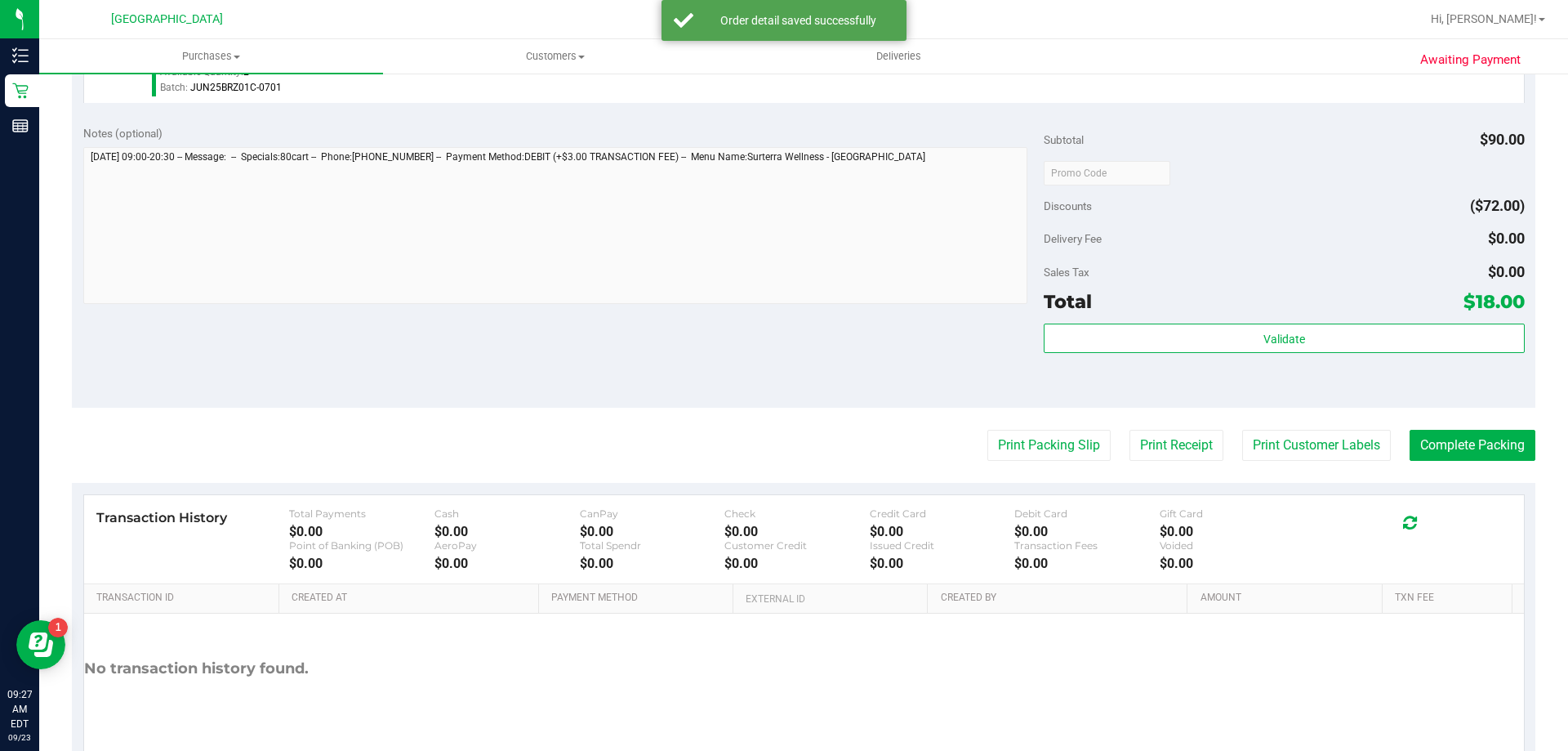
click at [1375, 375] on div "Validate" at bounding box center [1284, 360] width 480 height 74
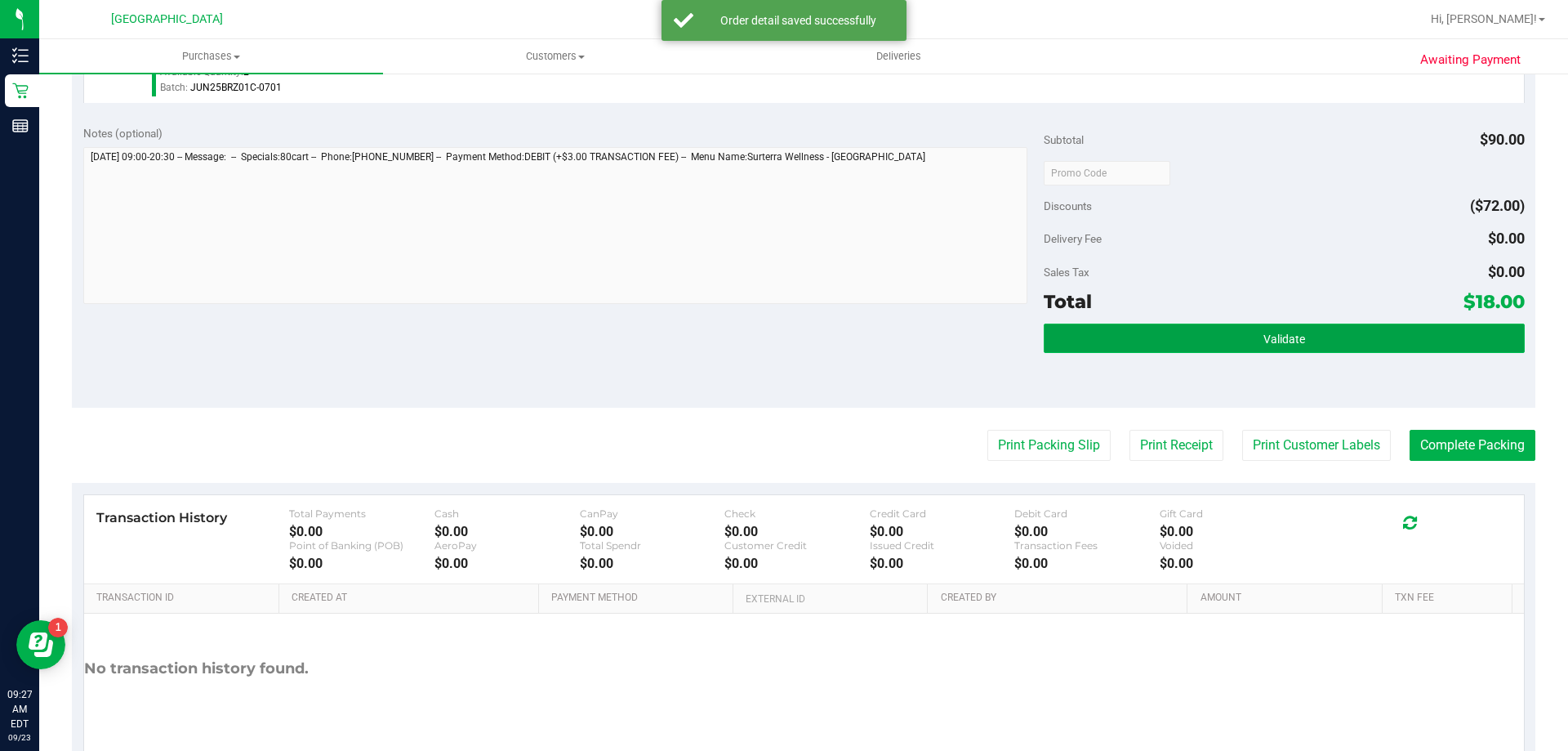
click at [1409, 330] on button "Validate" at bounding box center [1284, 338] width 480 height 29
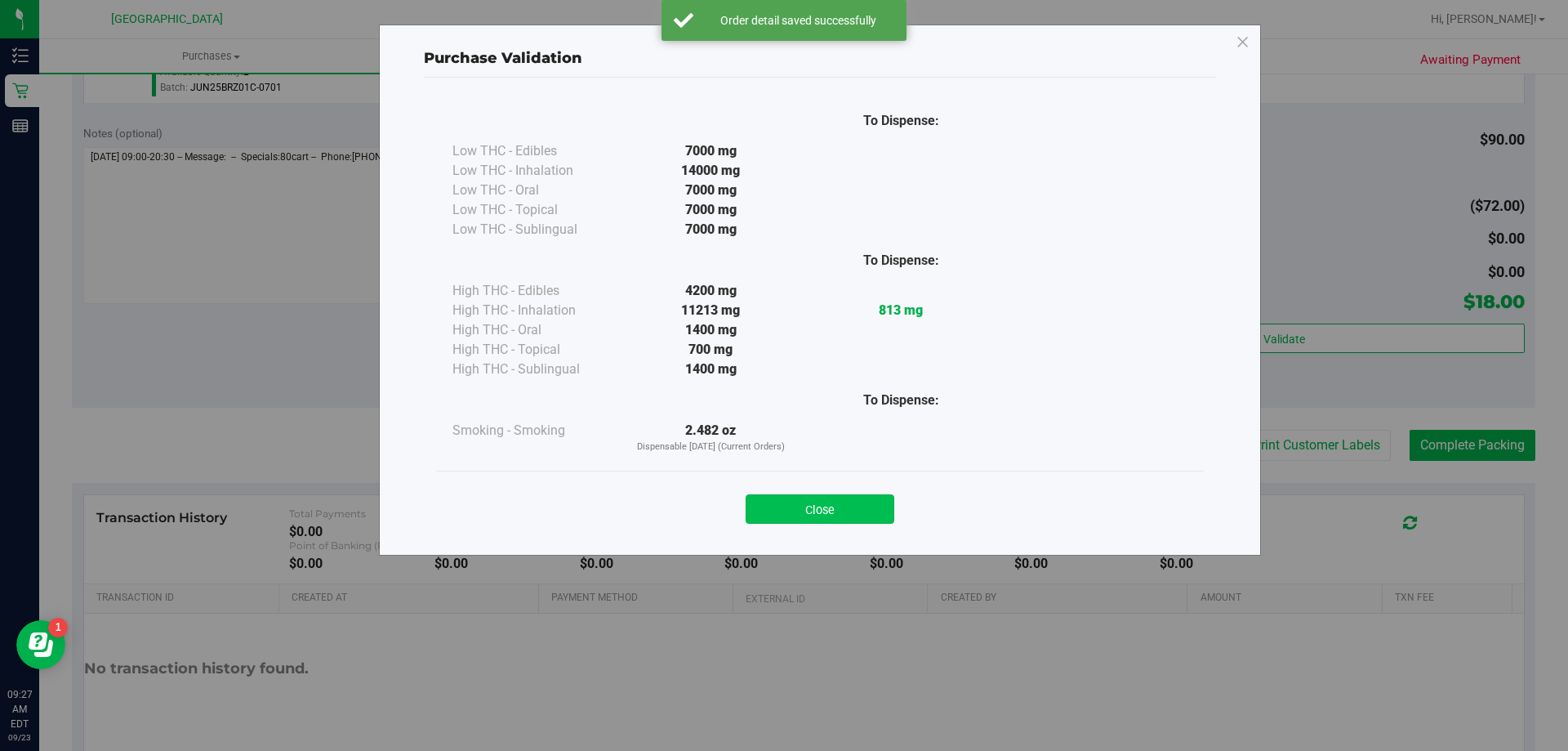
click at [845, 517] on button "Close" at bounding box center [820, 509] width 148 height 29
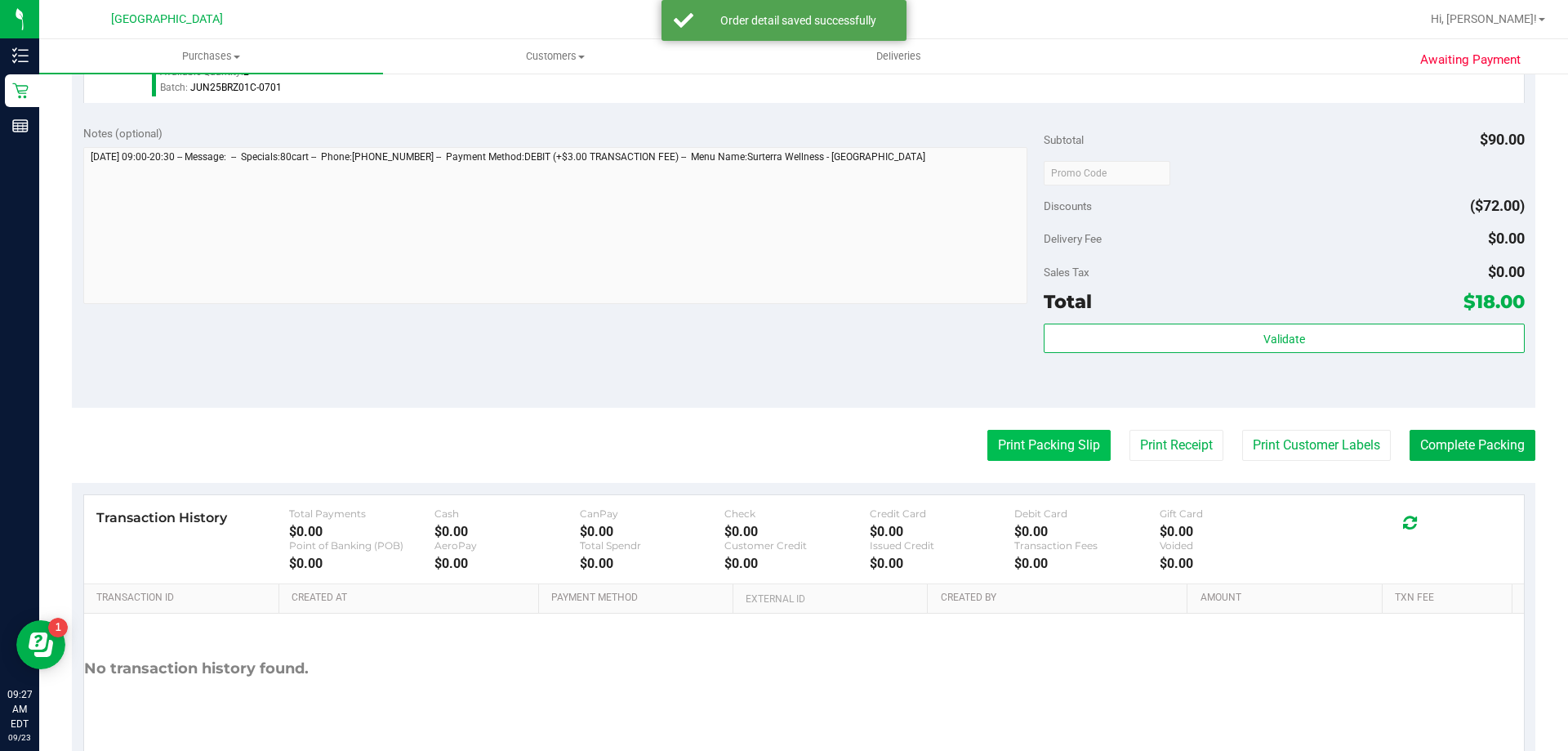
click at [1047, 452] on button "Print Packing Slip" at bounding box center [1049, 445] width 123 height 31
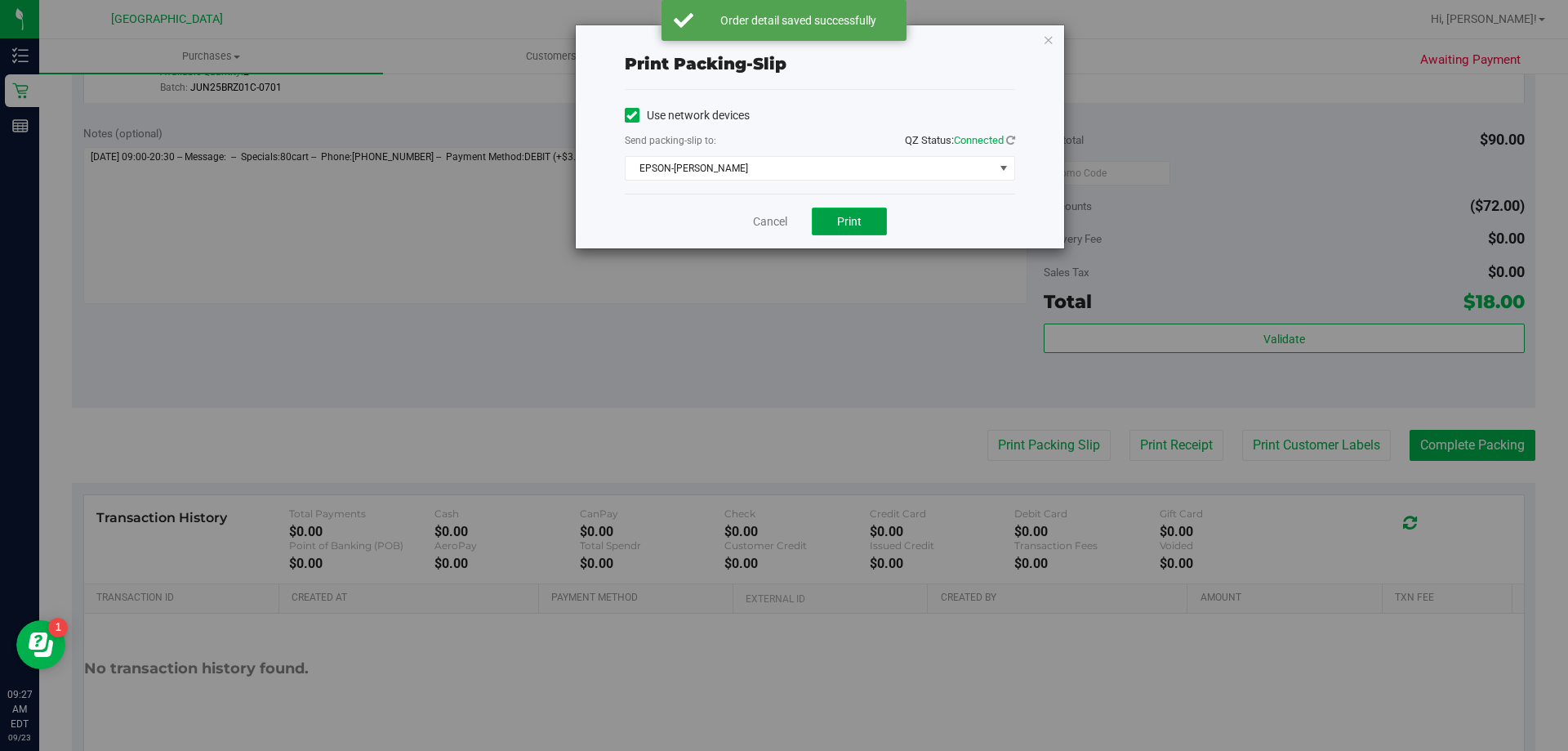
click at [874, 233] on button "Print" at bounding box center [849, 221] width 75 height 28
click at [767, 219] on link "Cancel" at bounding box center [770, 222] width 35 height 17
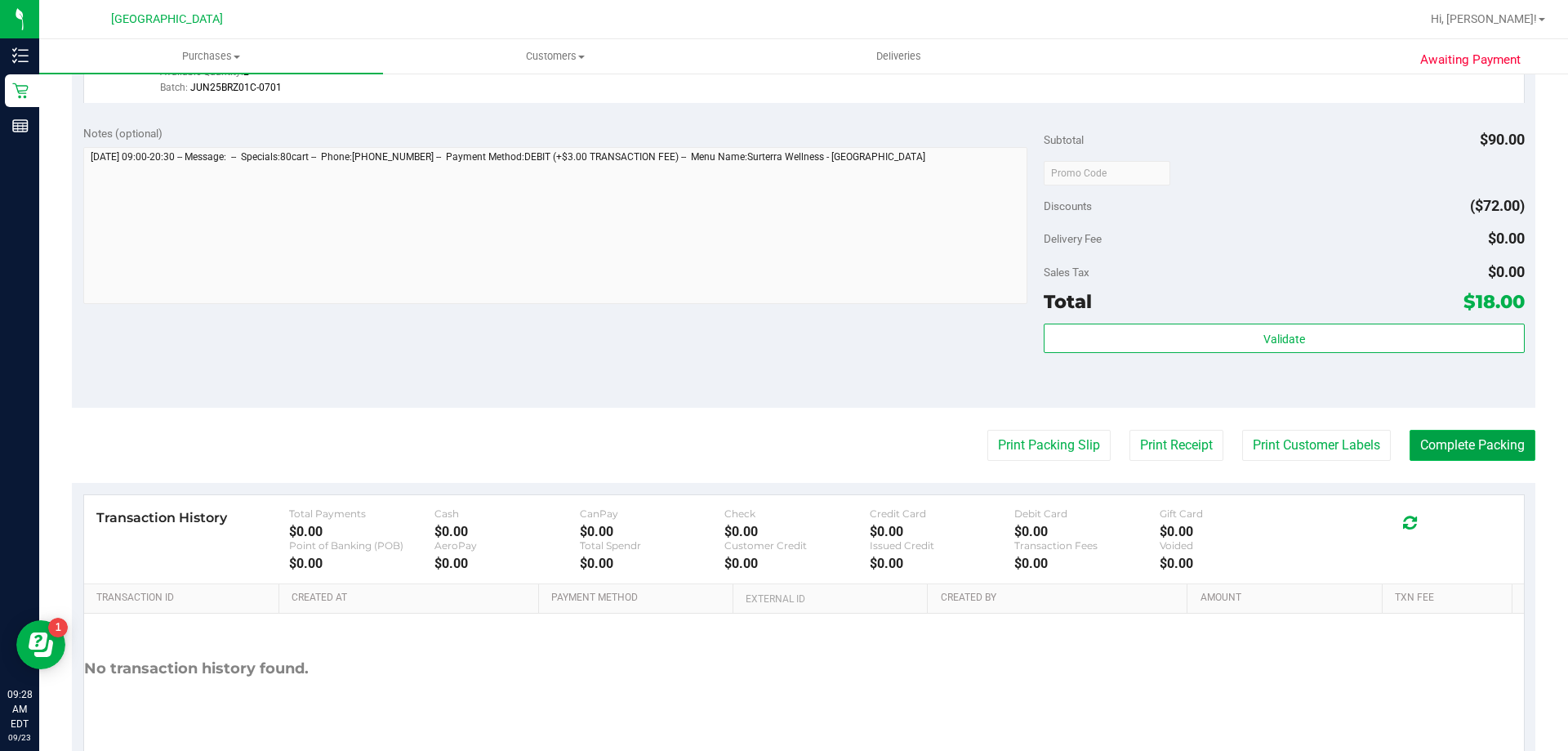
click at [1468, 453] on button "Complete Packing" at bounding box center [1473, 445] width 126 height 31
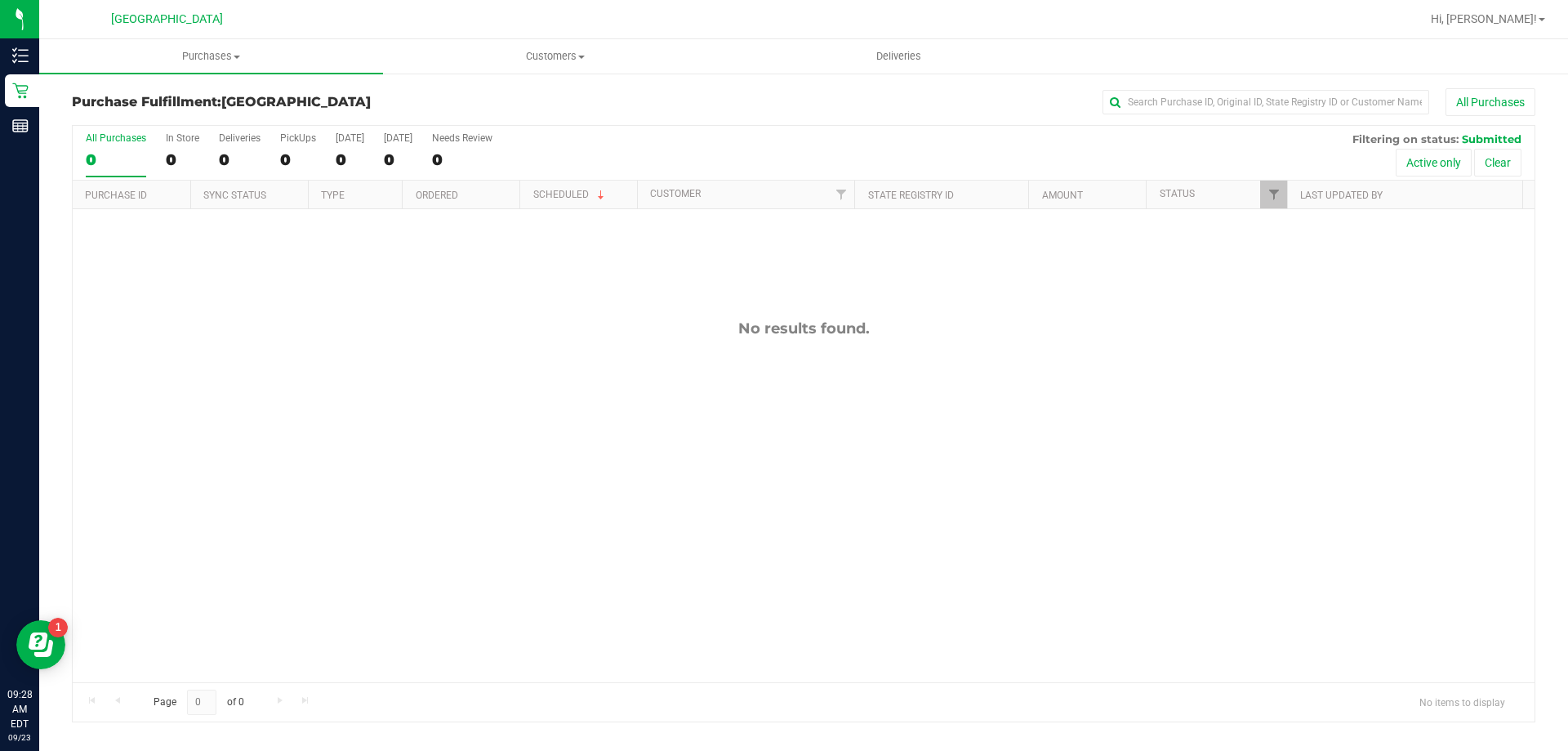
click at [1283, 337] on div "No results found." at bounding box center [804, 328] width 1462 height 18
click at [1261, 186] on link "Filter" at bounding box center [1273, 194] width 27 height 28
click at [1288, 415] on label "Undeliverable" at bounding box center [1315, 419] width 77 height 10
click at [1287, 415] on input "Undeliverable" at bounding box center [1282, 419] width 10 height 10
checkbox input "true"
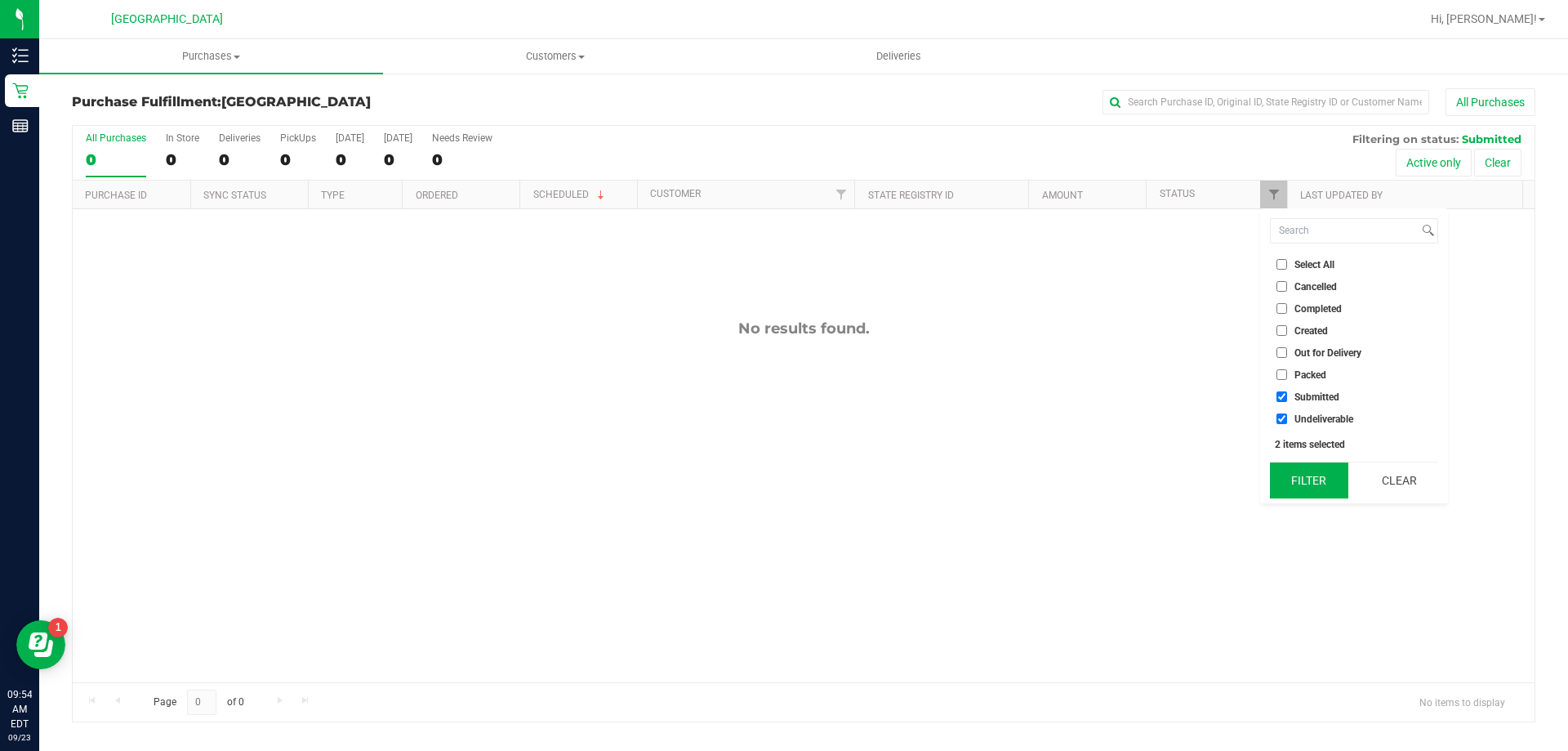
click at [1301, 485] on button "Filter" at bounding box center [1310, 480] width 78 height 36
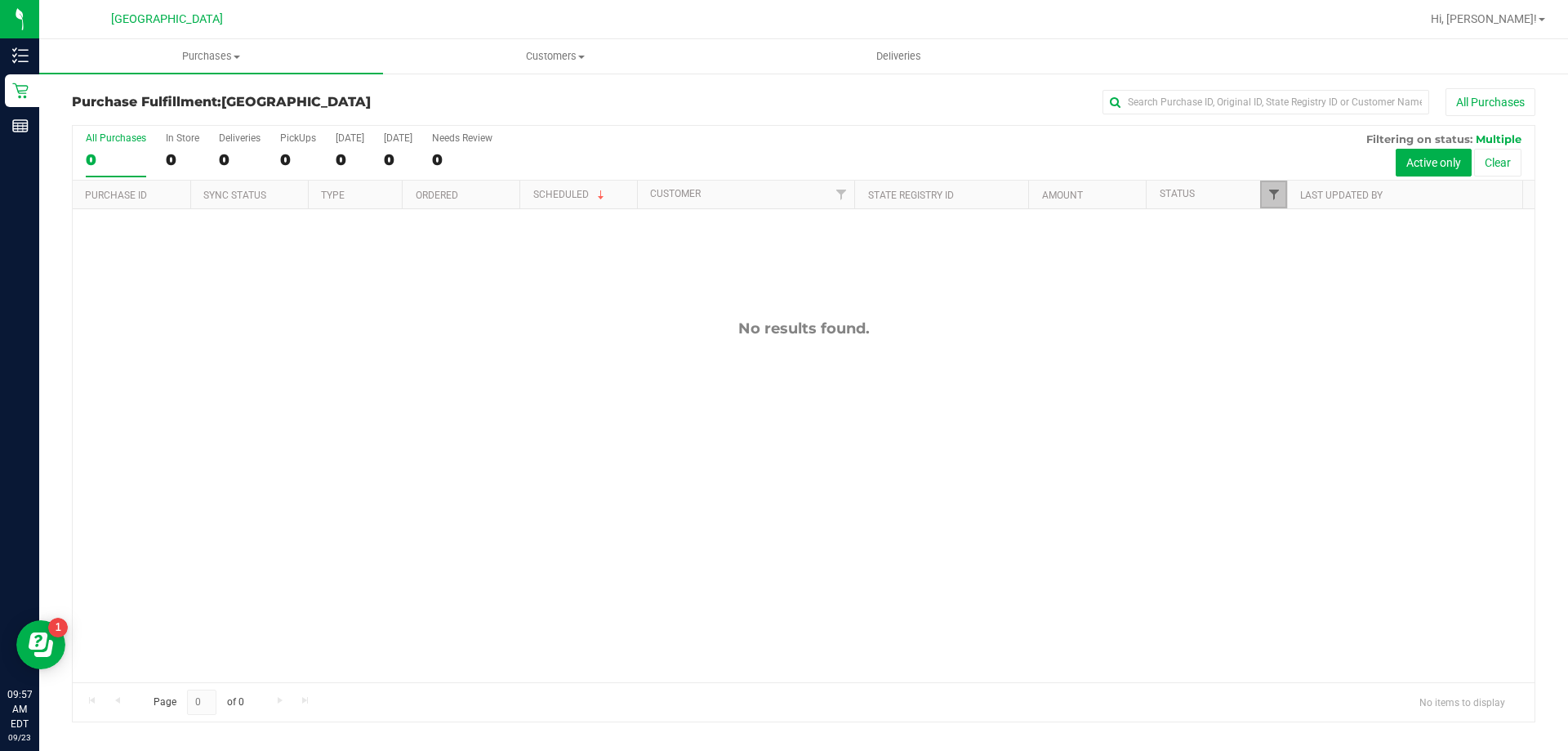
click at [1271, 195] on span "Filter" at bounding box center [1274, 194] width 13 height 13
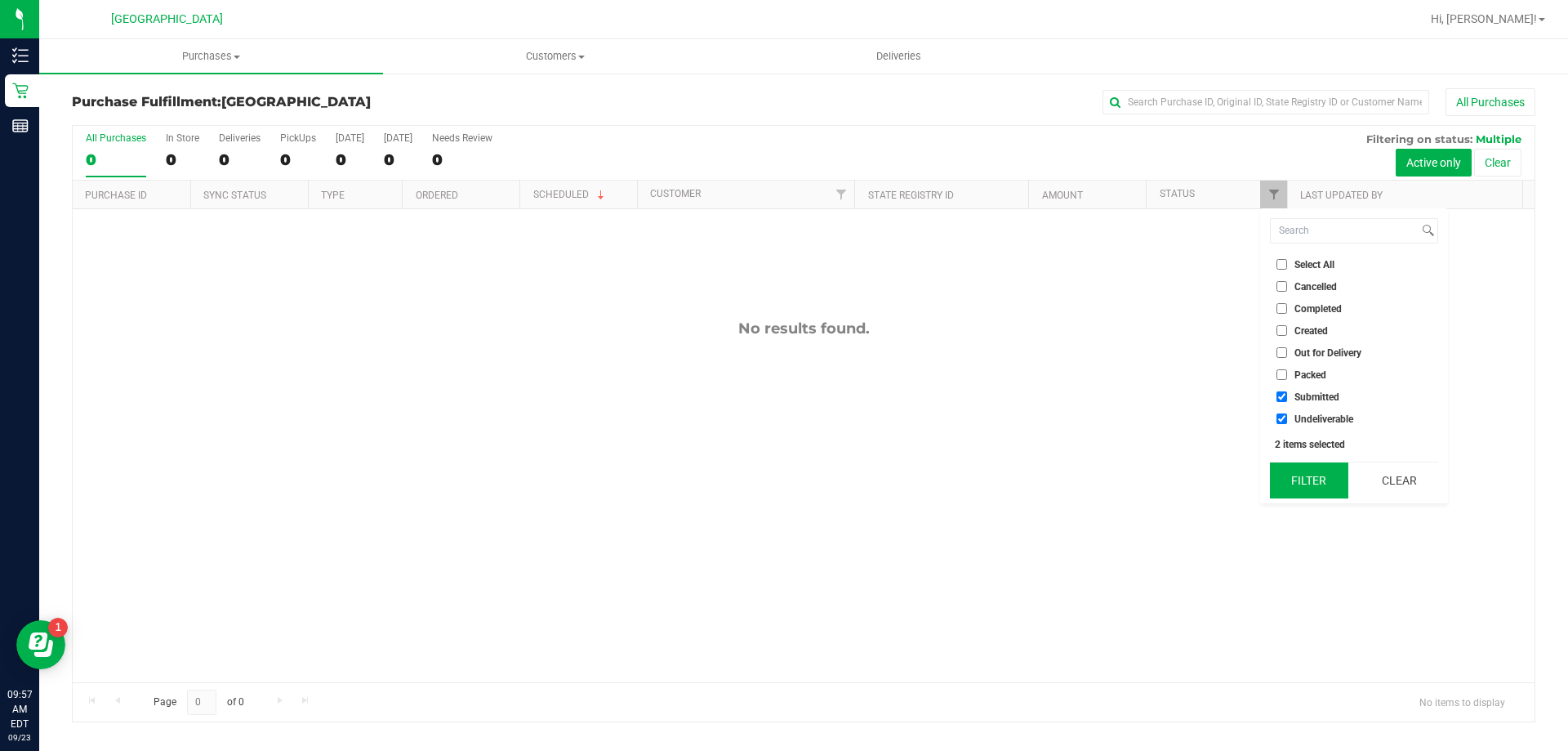
click at [1315, 481] on button "Filter" at bounding box center [1310, 480] width 78 height 36
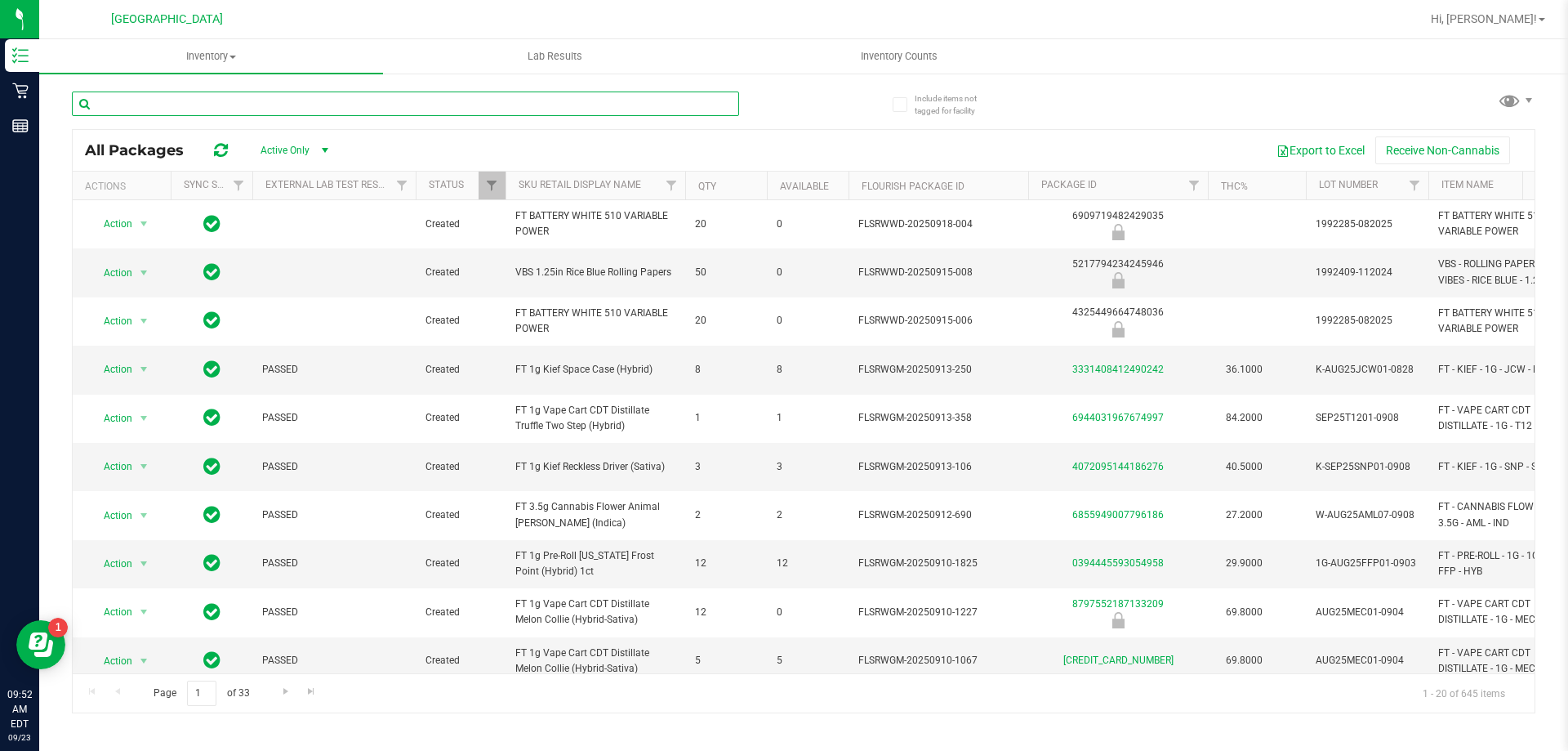
click at [323, 97] on input "text" at bounding box center [406, 103] width 668 height 24
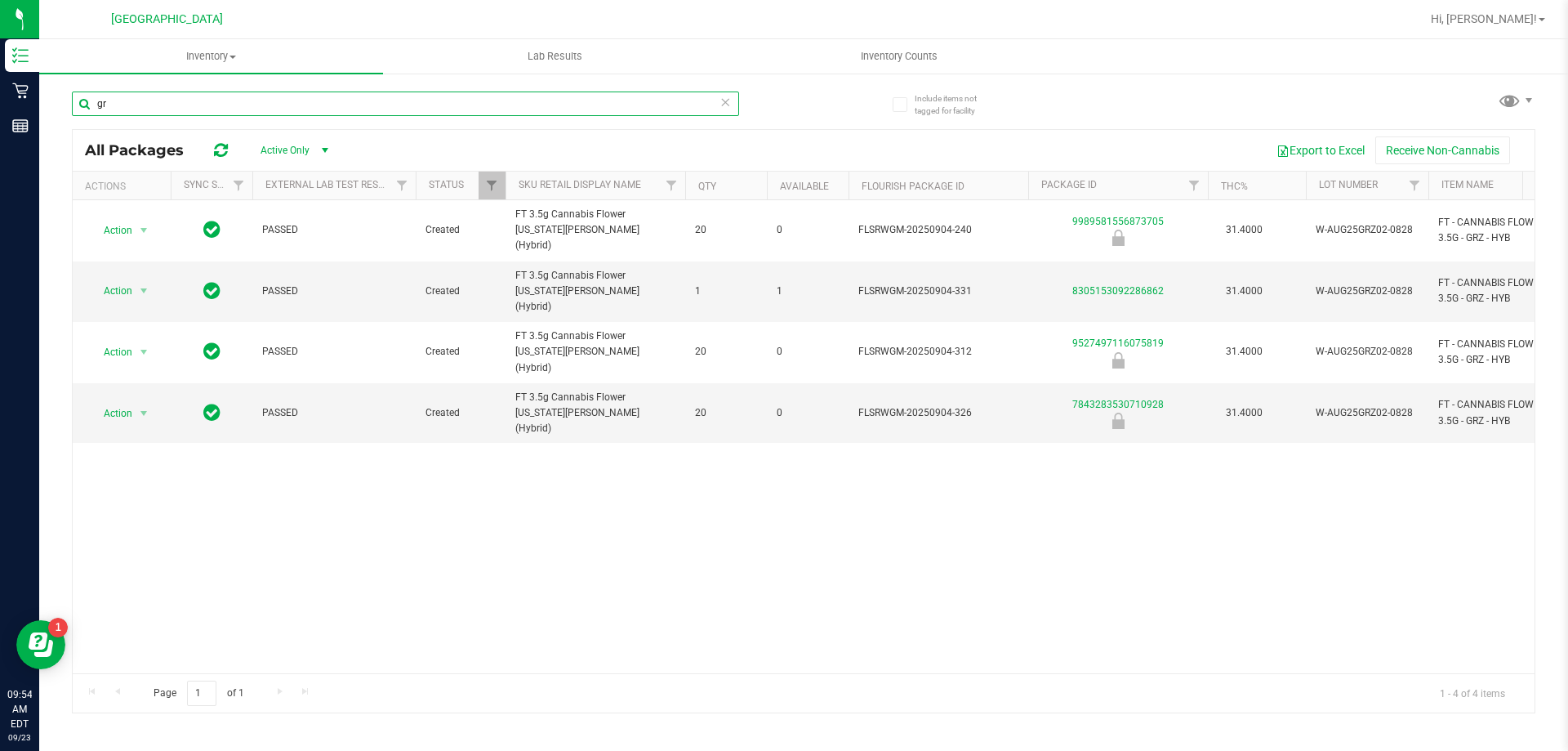
type input "g"
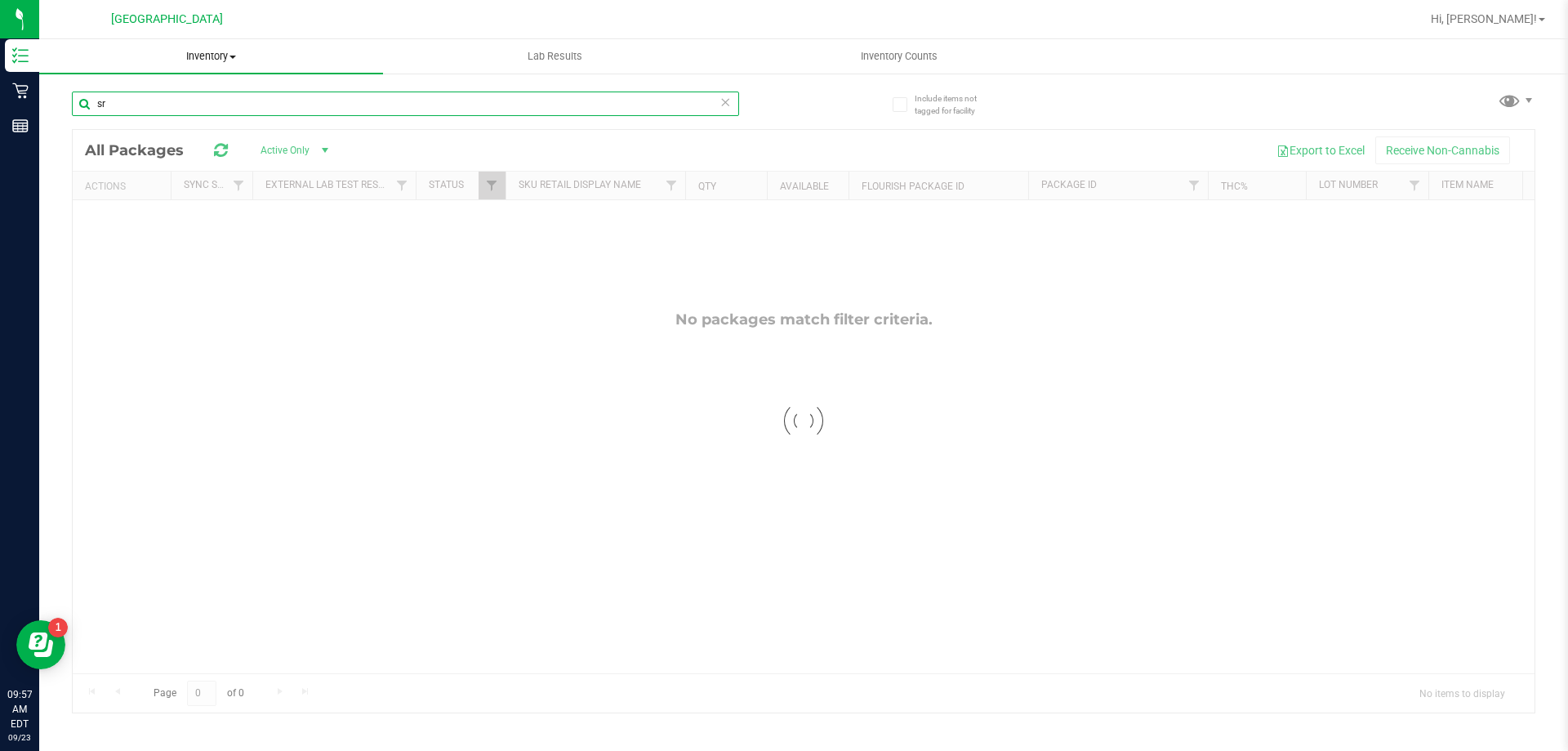
type input "s"
